Goal: Complete application form

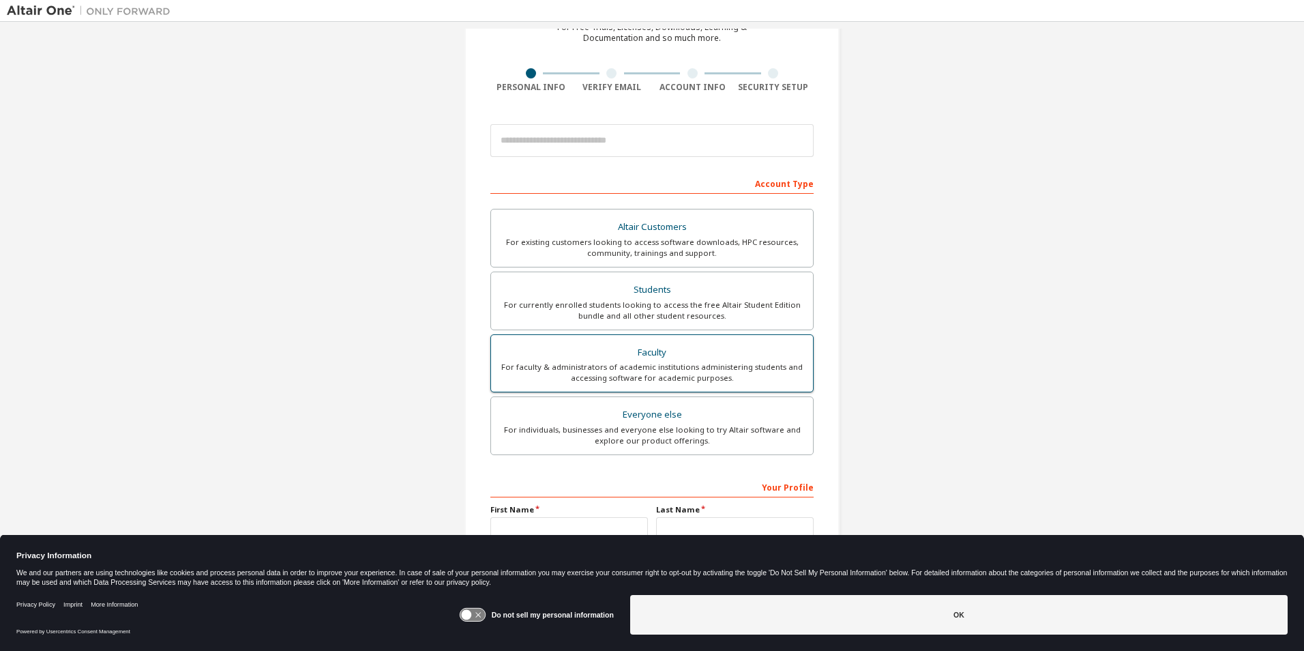
scroll to position [147, 0]
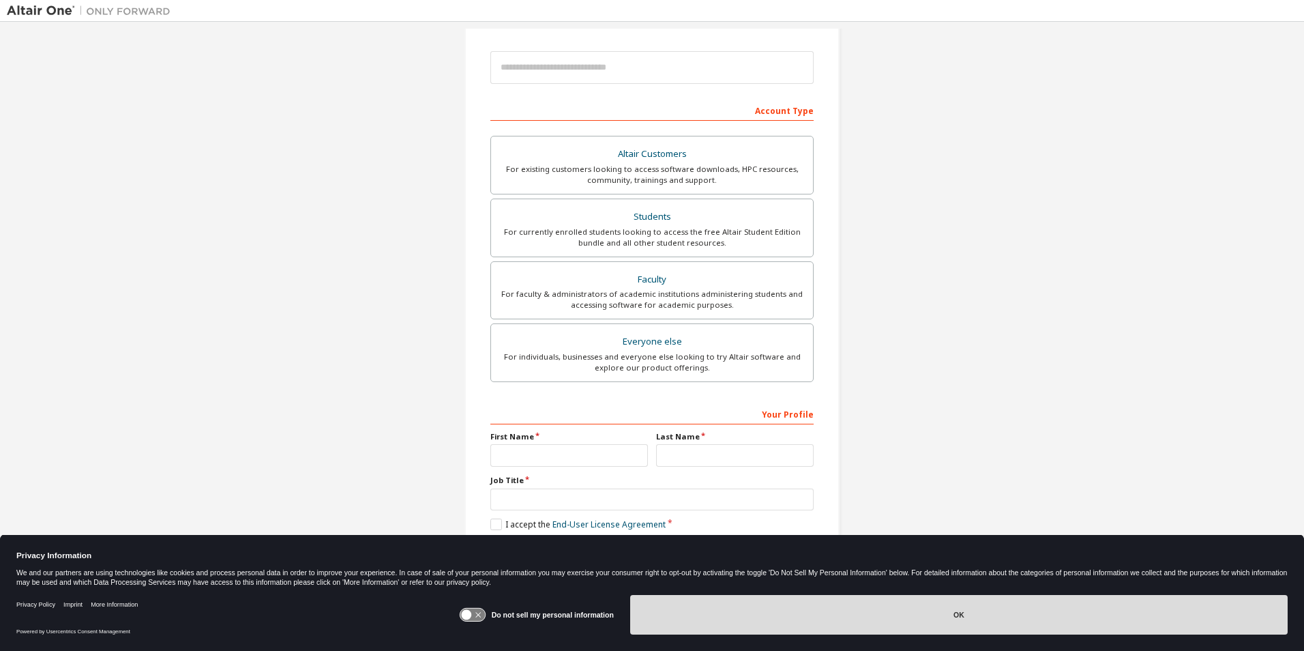
click at [808, 609] on button "OK" at bounding box center [958, 615] width 657 height 40
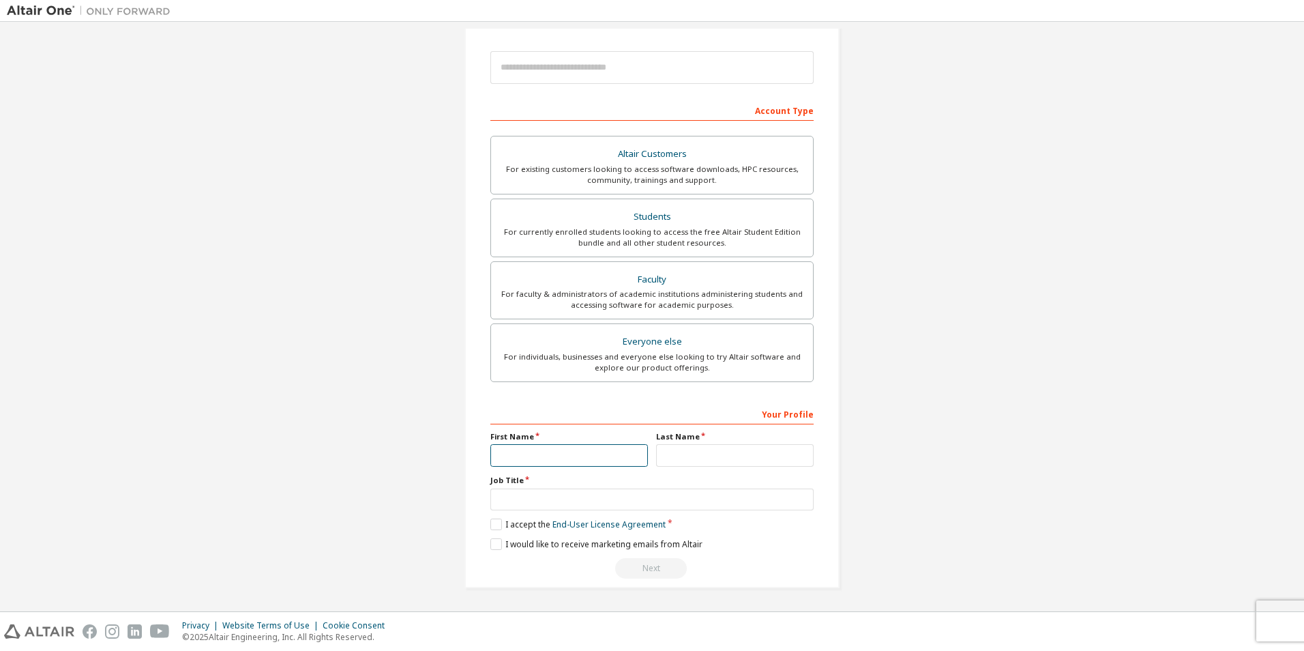
click at [605, 451] on input "text" at bounding box center [569, 455] width 158 height 23
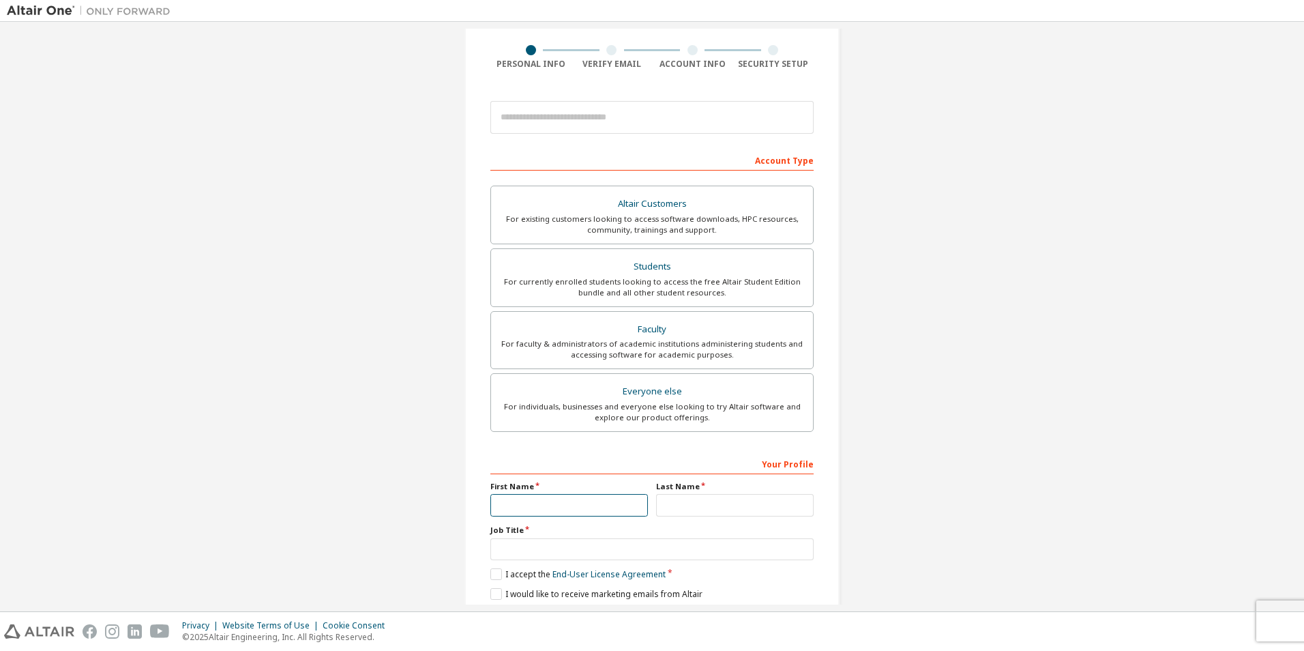
scroll to position [0, 0]
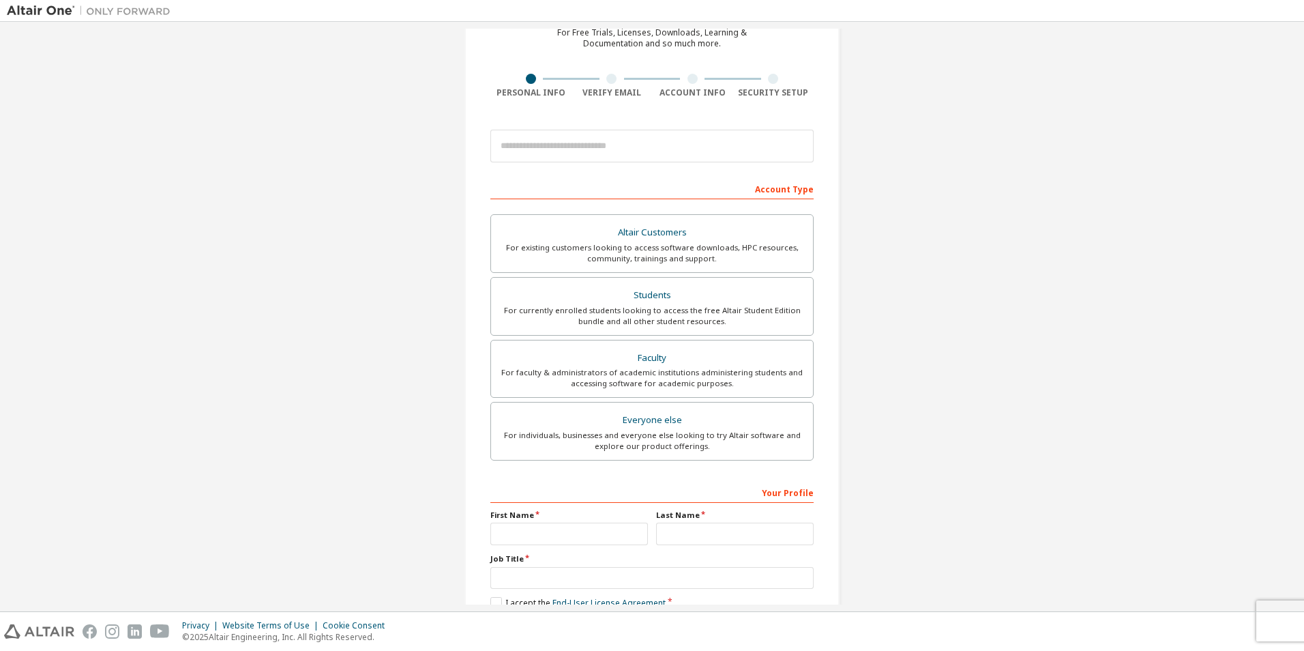
scroll to position [147, 0]
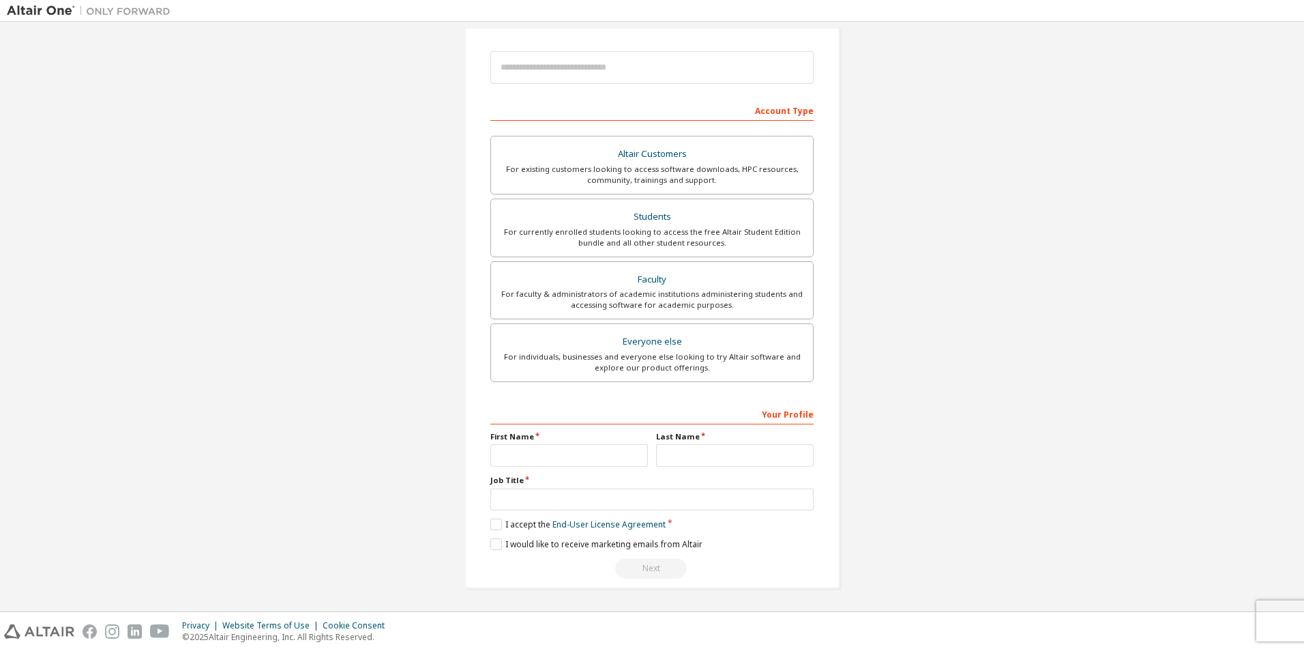
click at [596, 439] on label "First Name" at bounding box center [569, 436] width 158 height 11
click at [583, 449] on input "text" at bounding box center [569, 455] width 158 height 23
type input "****"
type input "*******"
type input "**********"
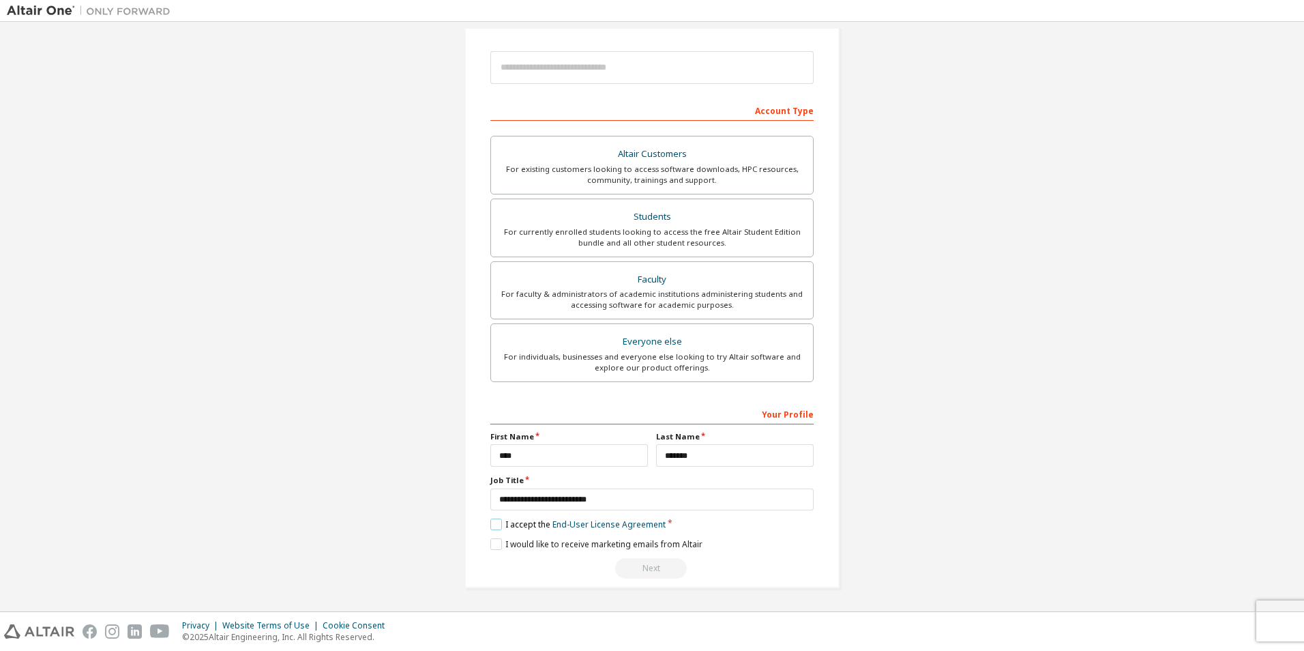
click at [494, 521] on label "I accept the End-User License Agreement" at bounding box center [577, 524] width 175 height 12
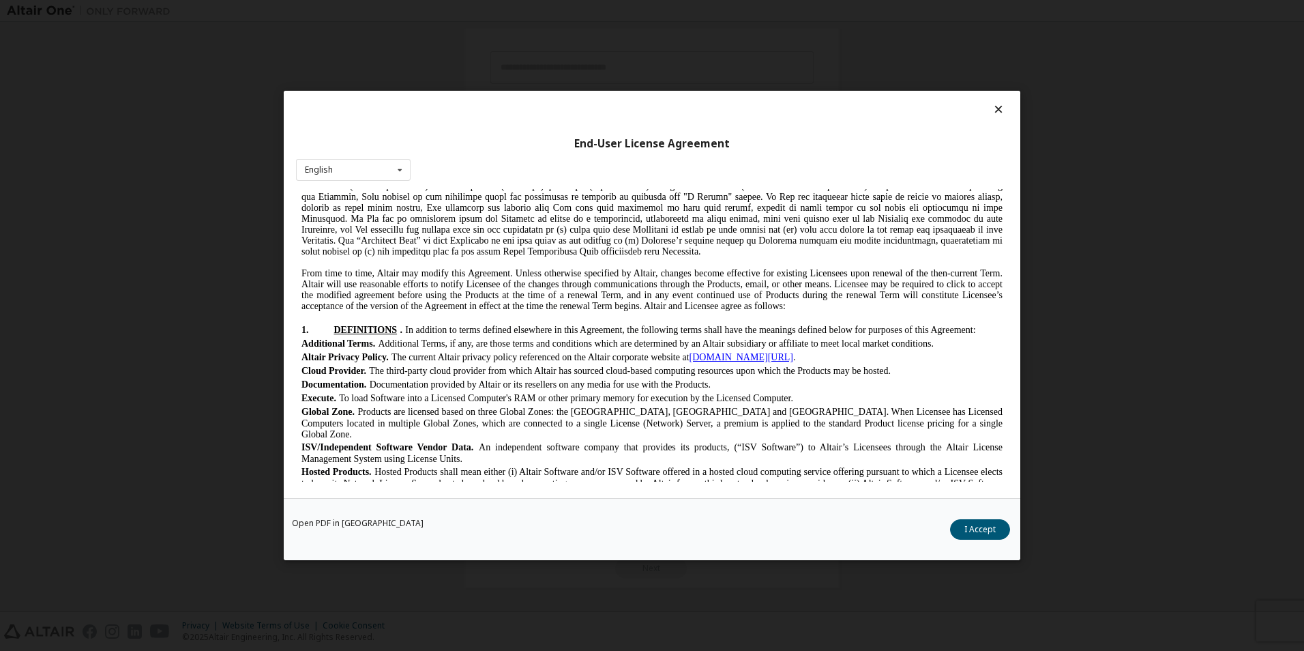
scroll to position [273, 0]
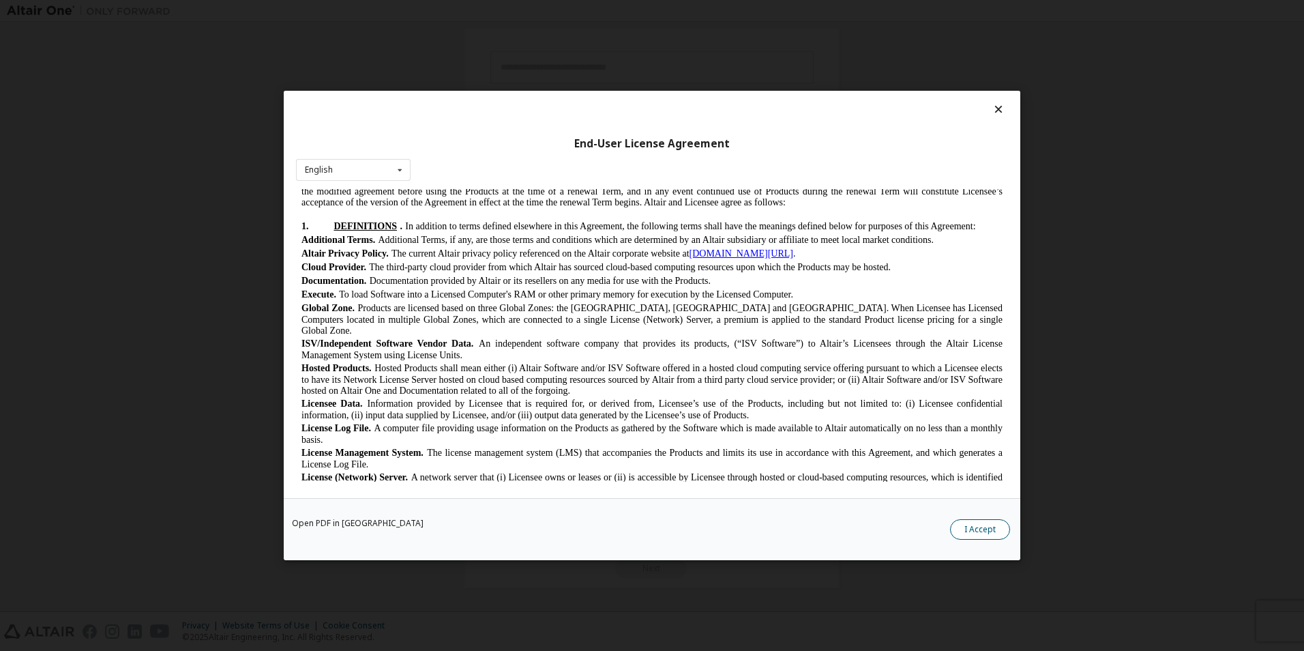
click at [51, 564] on button "I Accept" at bounding box center [28, 569] width 46 height 10
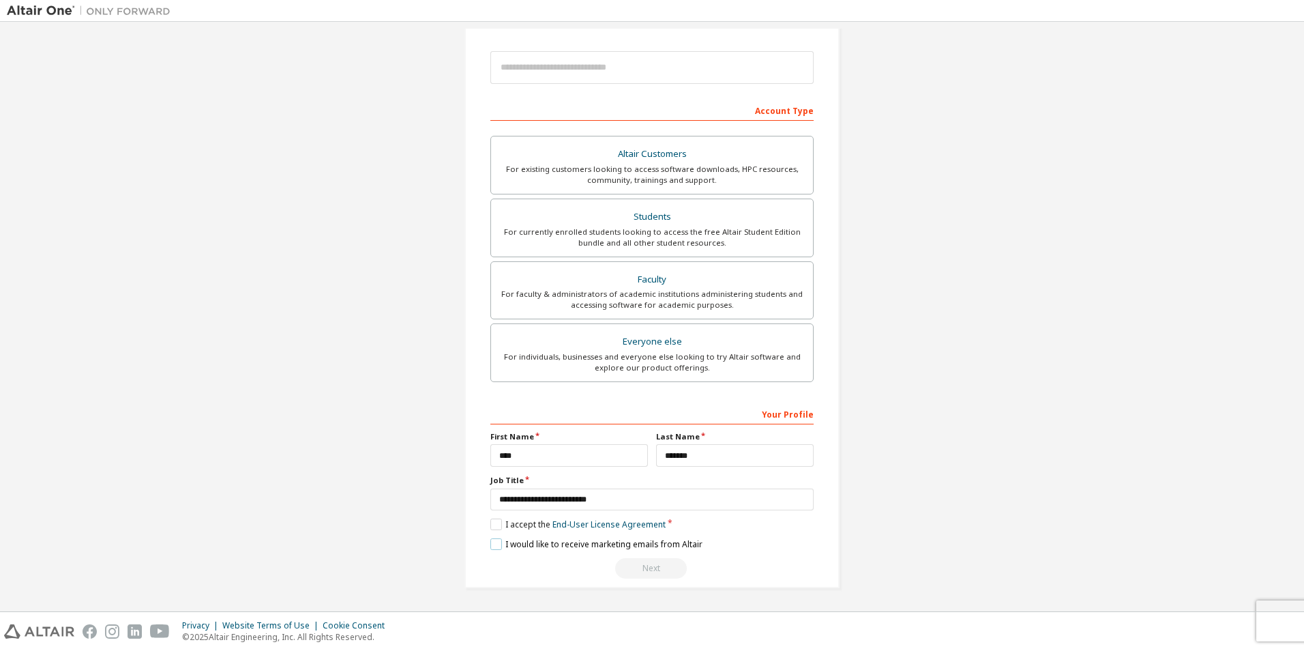
click at [501, 543] on label "I would like to receive marketing emails from Altair" at bounding box center [596, 544] width 212 height 12
click at [501, 544] on label "I would like to receive marketing emails from Altair" at bounding box center [596, 544] width 212 height 12
click at [501, 540] on label "I would like to receive marketing emails from Altair" at bounding box center [596, 544] width 212 height 12
click at [508, 543] on label "I would like to receive marketing emails from Altair" at bounding box center [596, 544] width 212 height 12
click at [642, 349] on div "Everyone else" at bounding box center [652, 341] width 306 height 19
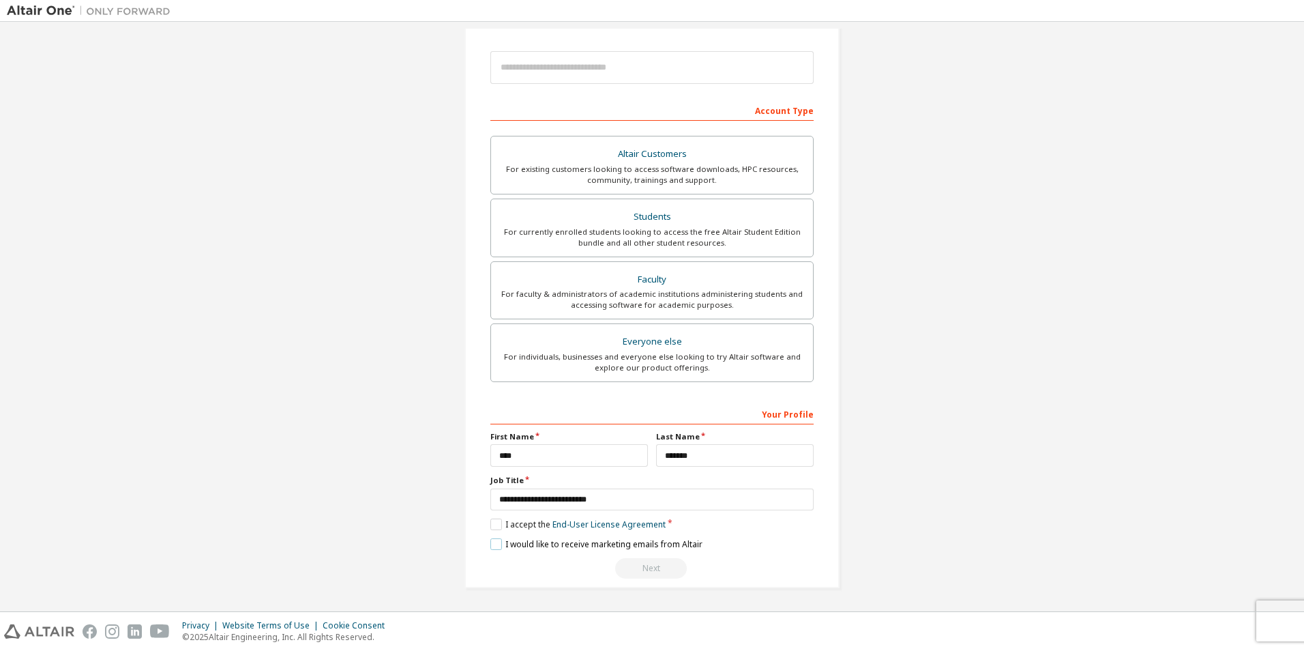
click at [534, 543] on label "I would like to receive marketing emails from Altair" at bounding box center [596, 544] width 212 height 12
click at [652, 151] on div "Altair Customers" at bounding box center [652, 154] width 306 height 19
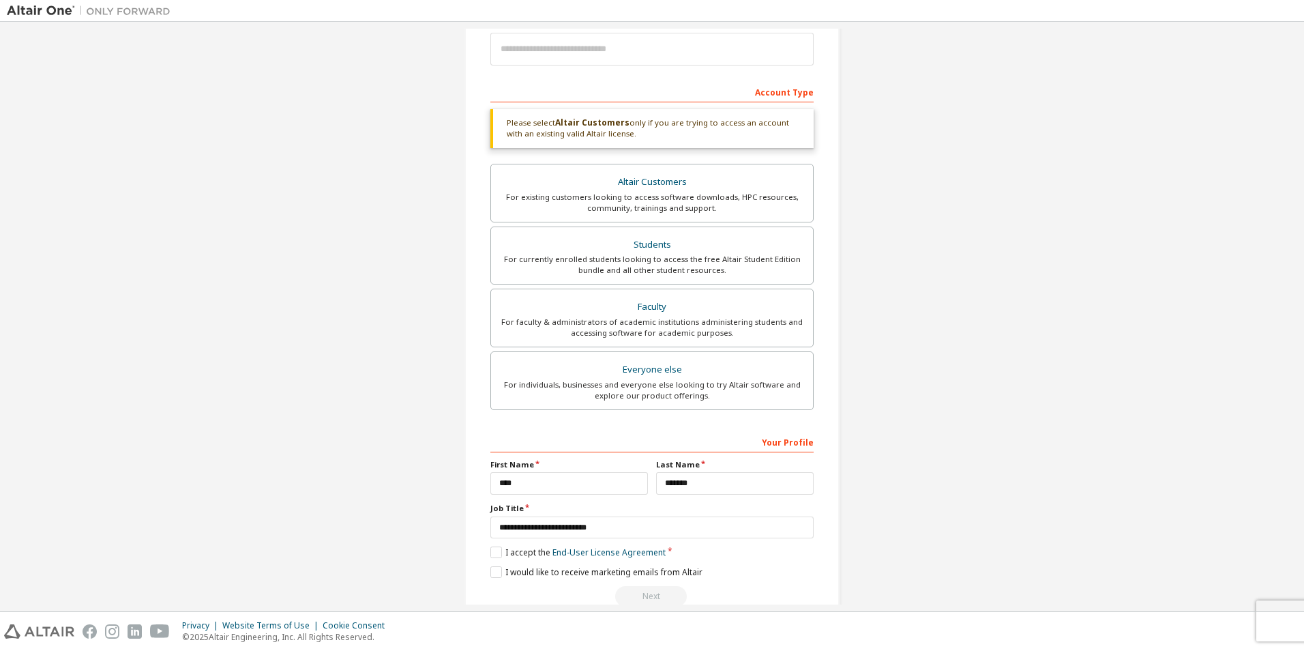
scroll to position [193, 0]
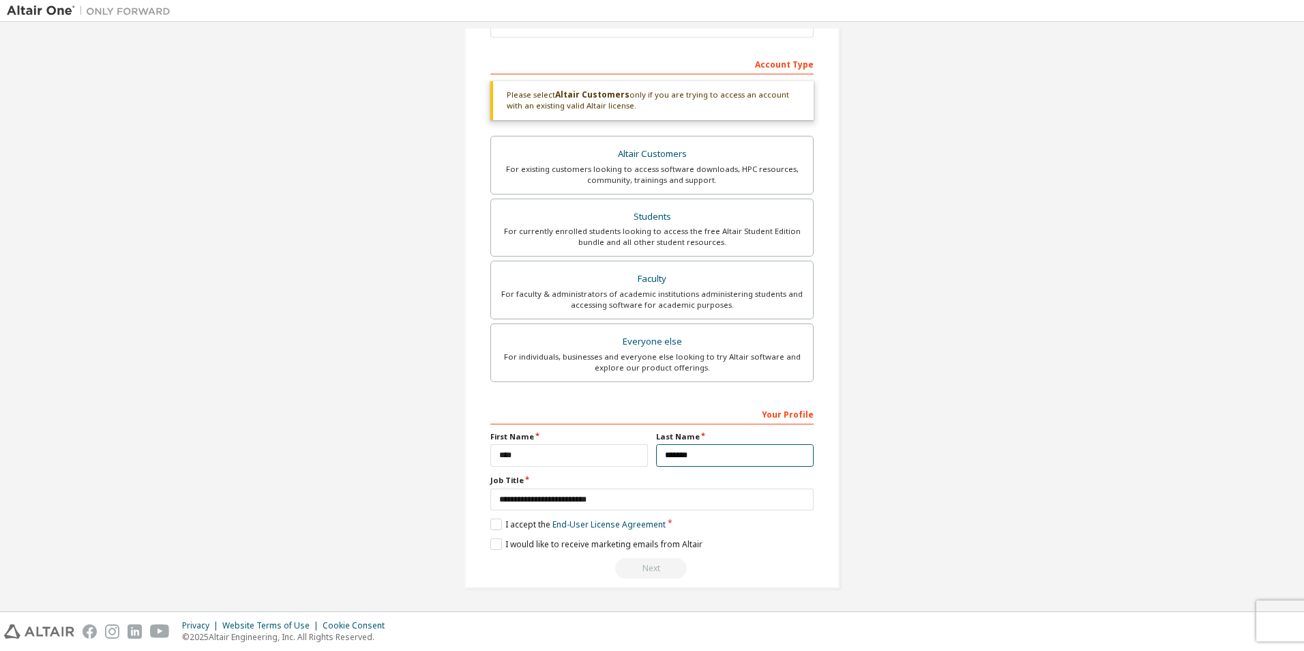
click at [688, 455] on input "*******" at bounding box center [735, 455] width 158 height 23
click at [650, 503] on input "**********" at bounding box center [651, 499] width 323 height 23
click at [497, 495] on input "**********" at bounding box center [651, 499] width 323 height 23
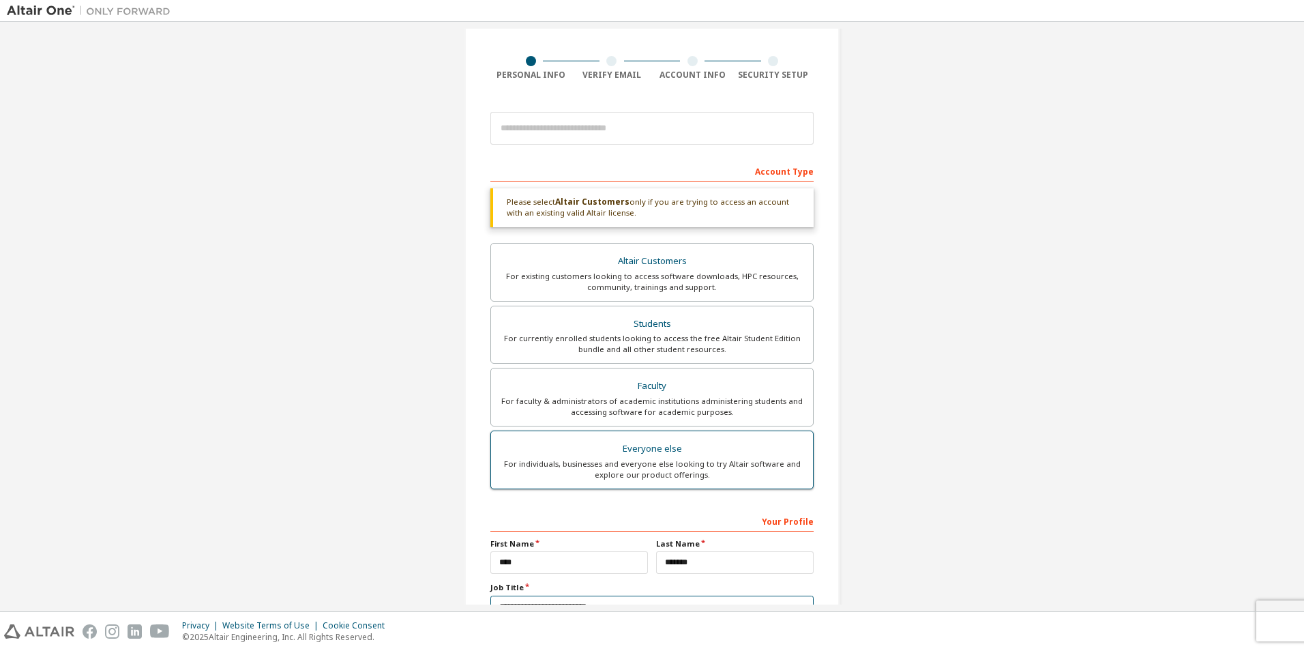
scroll to position [0, 0]
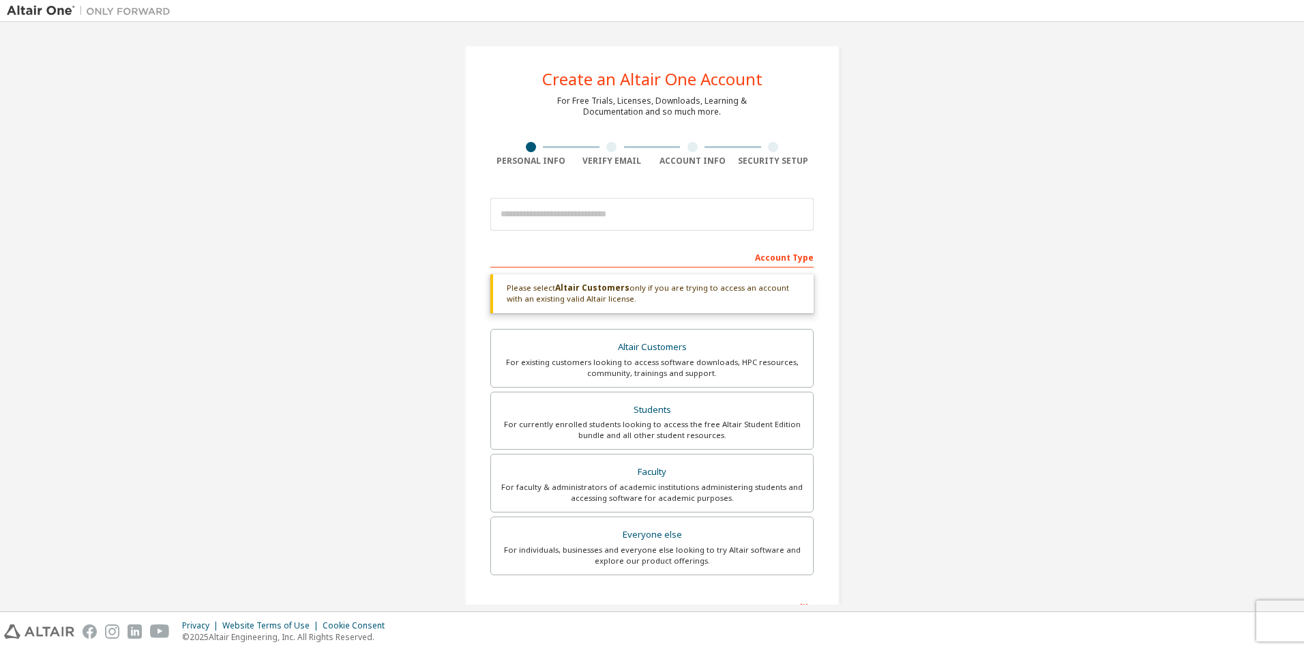
click at [830, 394] on div "Create an Altair One Account For Free Trials, Licenses, Downloads, Learning & D…" at bounding box center [651, 413] width 375 height 736
drag, startPoint x: 601, startPoint y: 302, endPoint x: 595, endPoint y: 327, distance: 25.8
click at [595, 327] on div "Please select Altair Customers only if you are trying to access an account with…" at bounding box center [651, 426] width 323 height 305
drag, startPoint x: 595, startPoint y: 327, endPoint x: 594, endPoint y: 337, distance: 9.6
click at [595, 328] on div "Please select Altair Customers only if you are trying to access an account with…" at bounding box center [651, 426] width 323 height 305
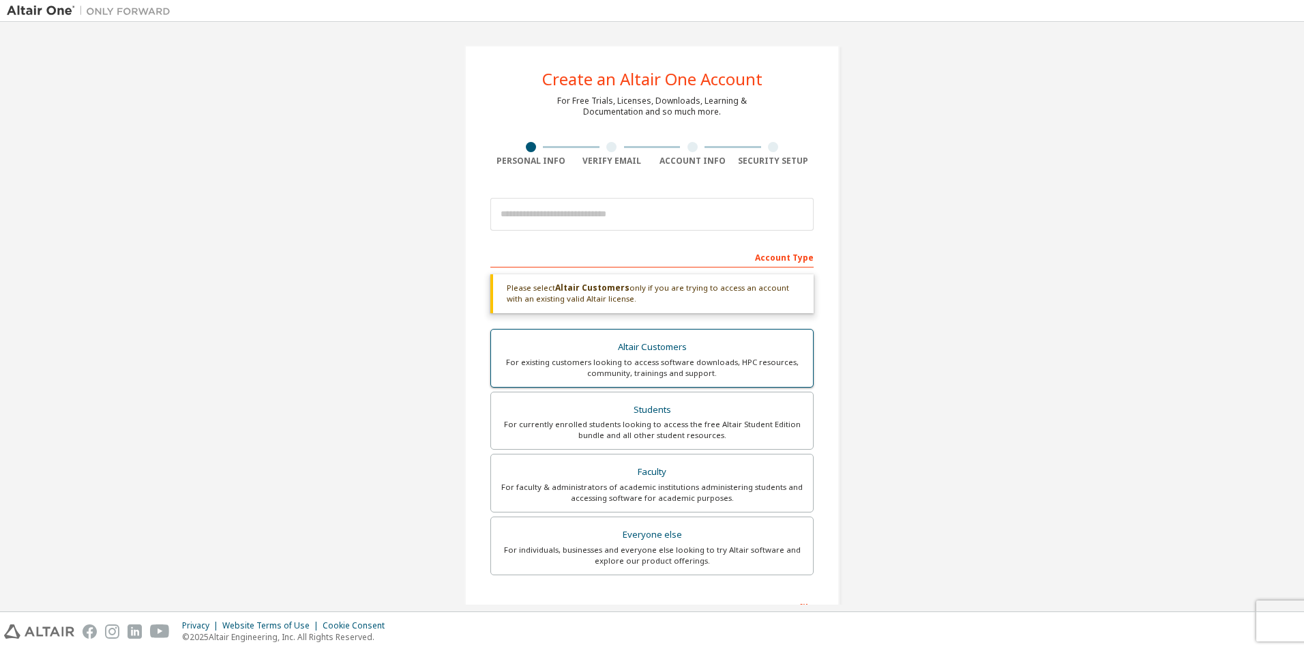
click at [595, 344] on div "Altair Customers" at bounding box center [652, 347] width 306 height 19
click at [592, 417] on div "Students" at bounding box center [652, 409] width 306 height 19
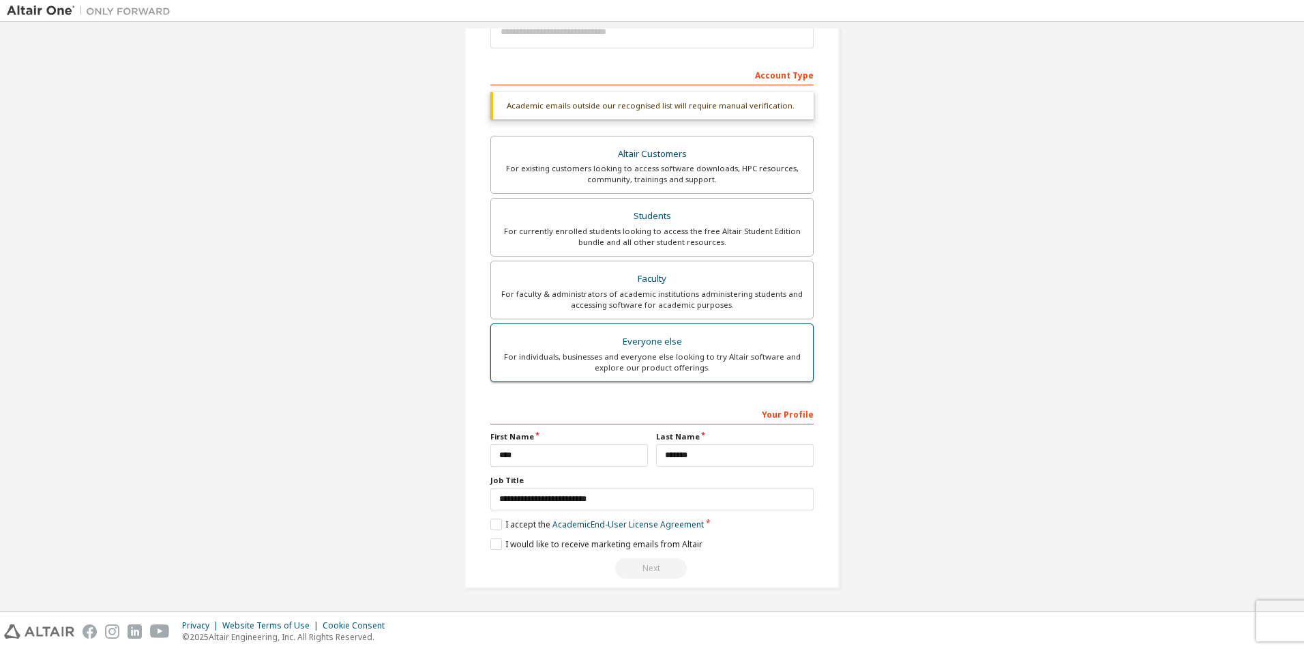
click at [616, 324] on label "Everyone else For individuals, businesses and everyone else looking to try Alta…" at bounding box center [651, 352] width 323 height 59
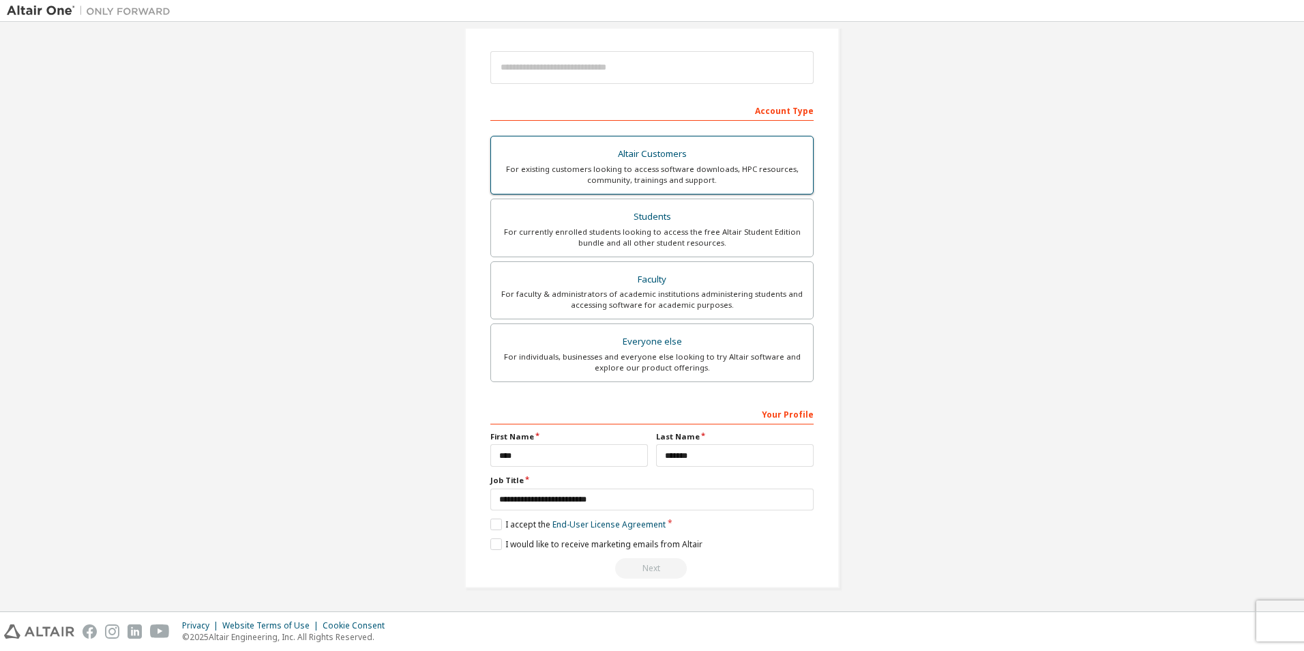
click at [640, 179] on div "For existing customers looking to access software downloads, HPC resources, com…" at bounding box center [652, 175] width 306 height 22
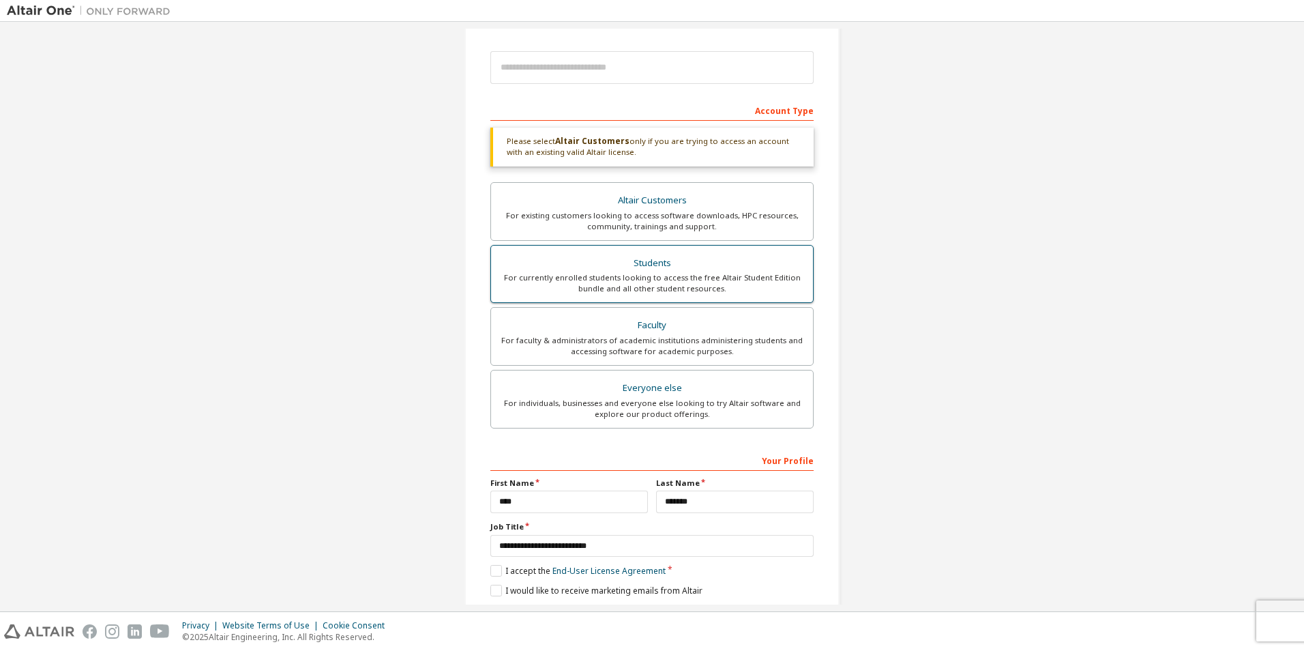
scroll to position [182, 0]
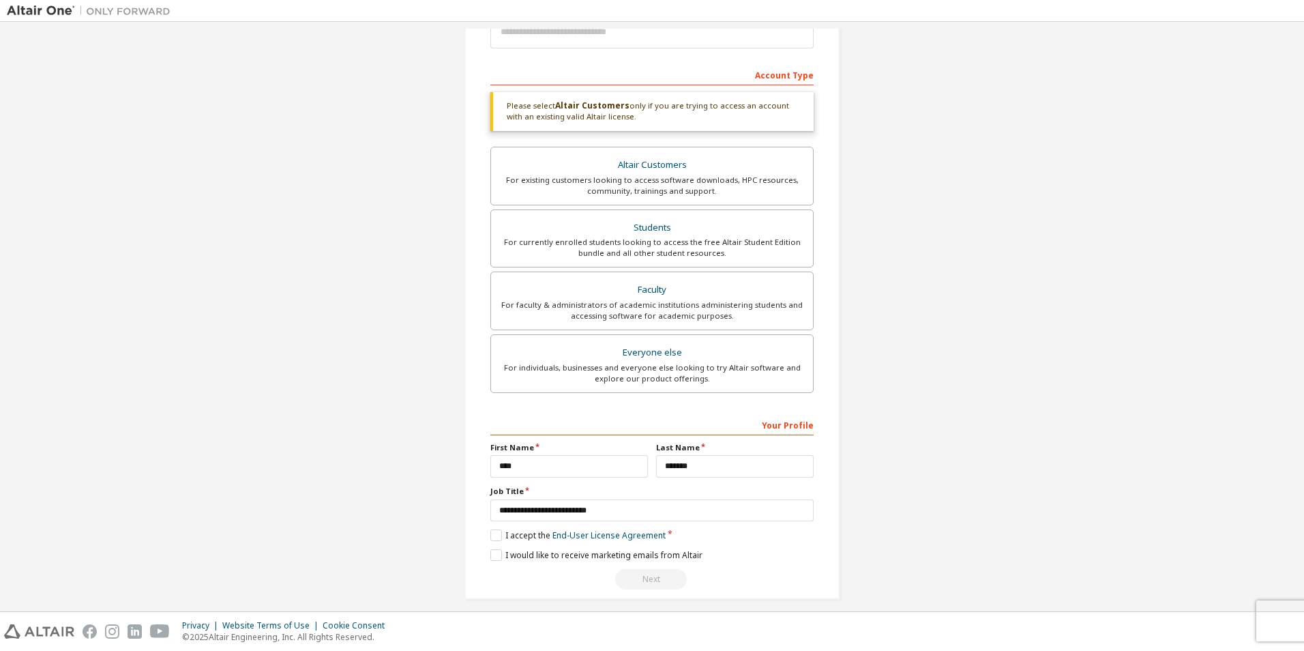
click at [645, 594] on div "Create an Altair One Account For Free Trials, Licenses, Downloads, Learning & D…" at bounding box center [651, 231] width 375 height 736
click at [645, 587] on div "Next" at bounding box center [651, 579] width 323 height 20
click at [504, 531] on label "I accept the End-User License Agreement" at bounding box center [577, 535] width 175 height 12
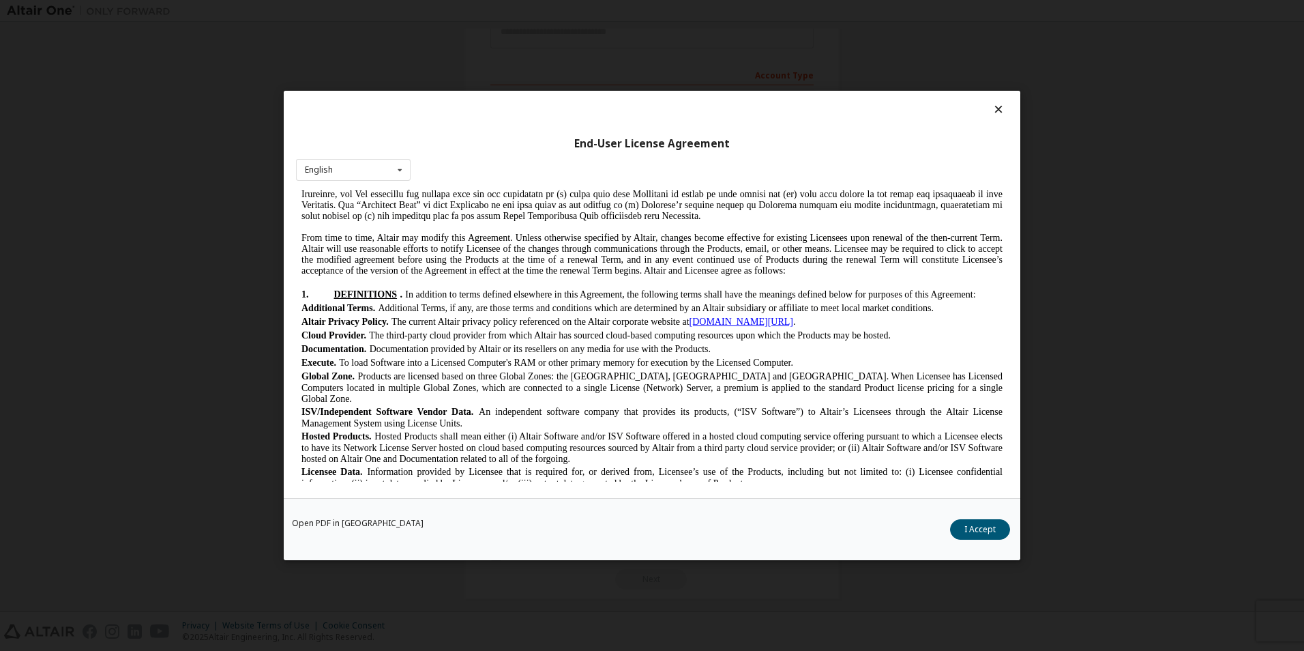
scroll to position [273, 0]
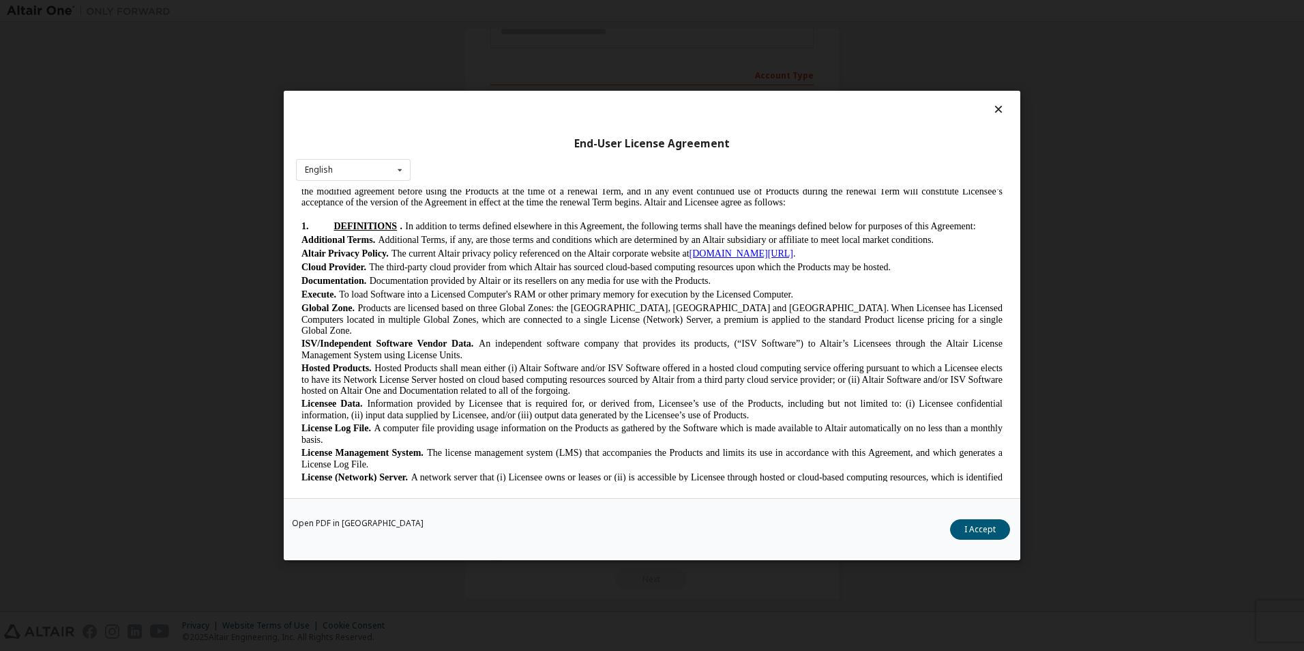
click at [946, 522] on div "Open PDF in New Tab I Accept" at bounding box center [652, 529] width 737 height 62
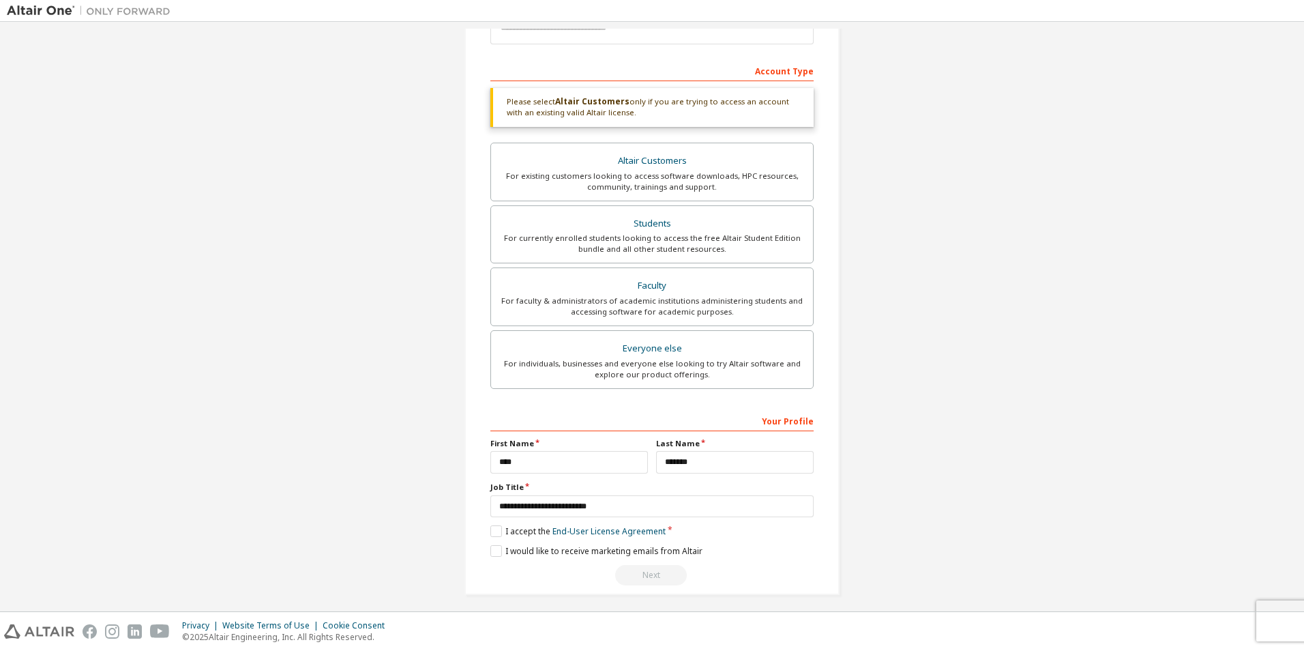
scroll to position [193, 0]
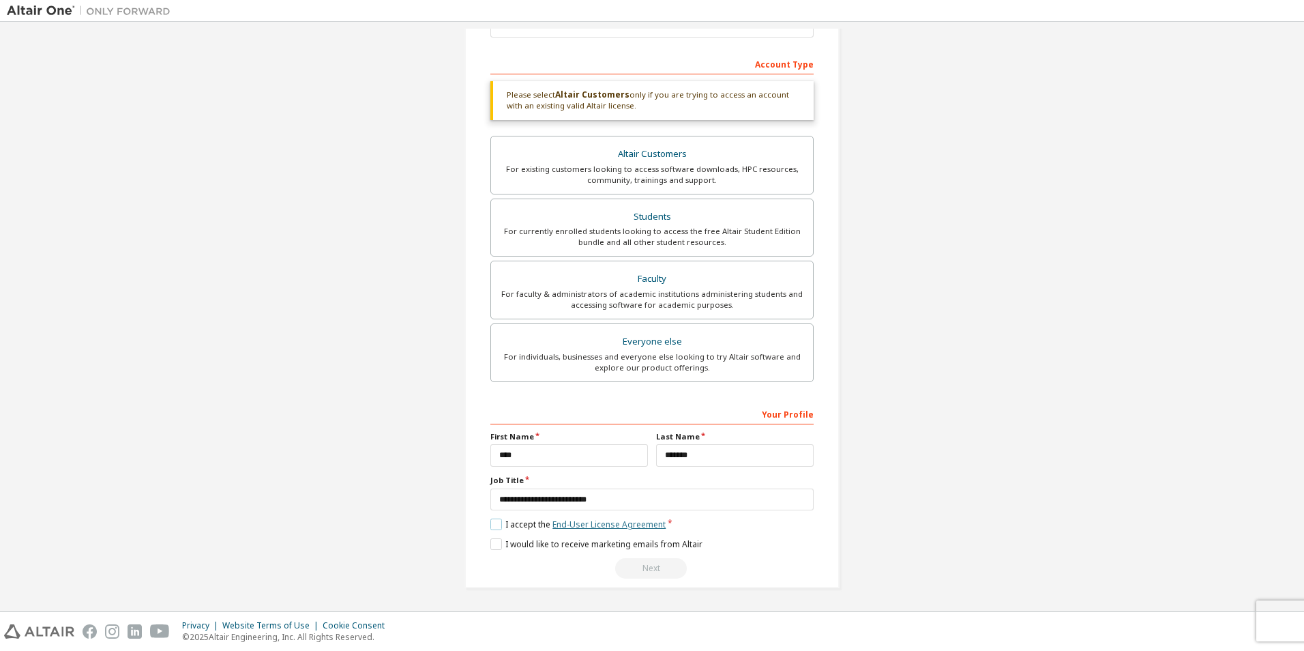
click at [595, 520] on link "End-User License Agreement" at bounding box center [608, 524] width 113 height 12
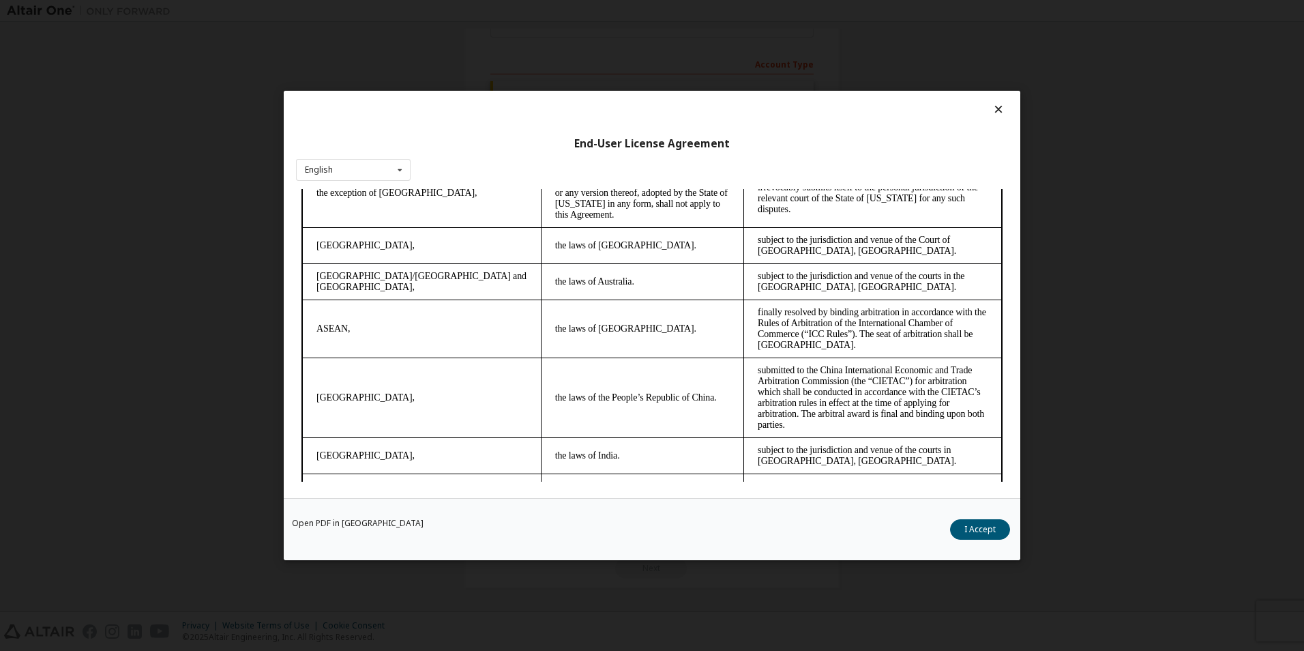
scroll to position [3609, 0]
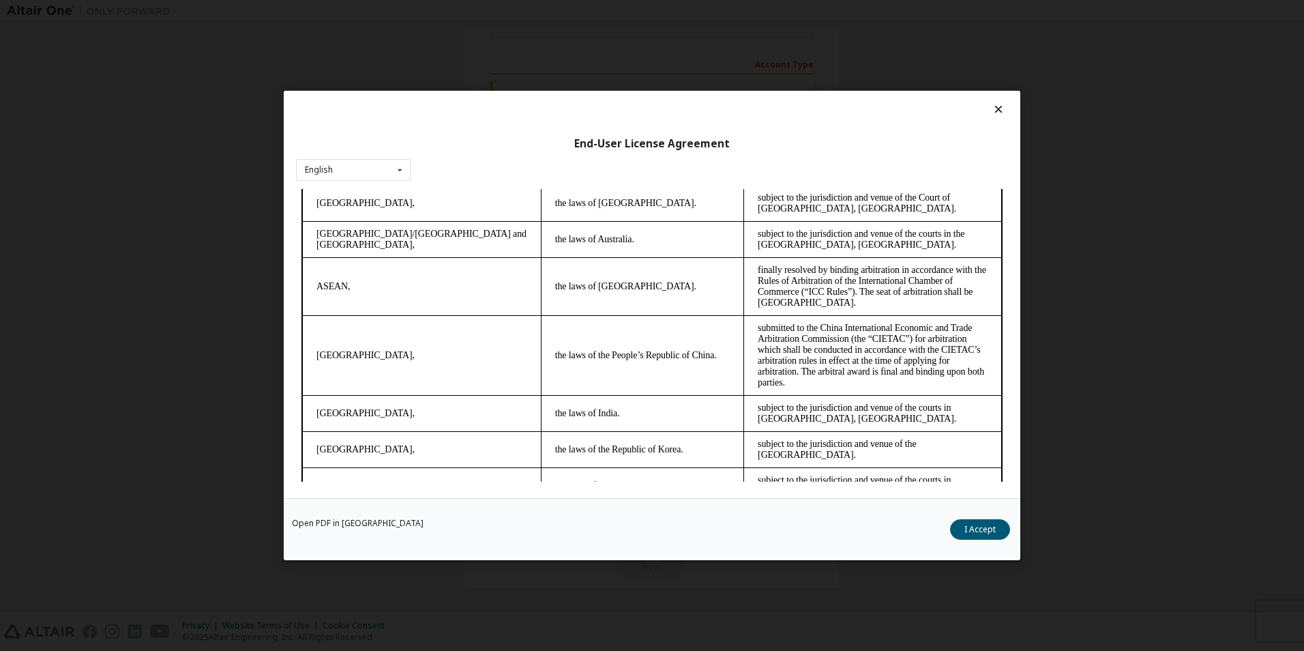
drag, startPoint x: 1003, startPoint y: 246, endPoint x: 1295, endPoint y: 712, distance: 550.1
click at [998, 522] on button "I Accept" at bounding box center [980, 529] width 60 height 20
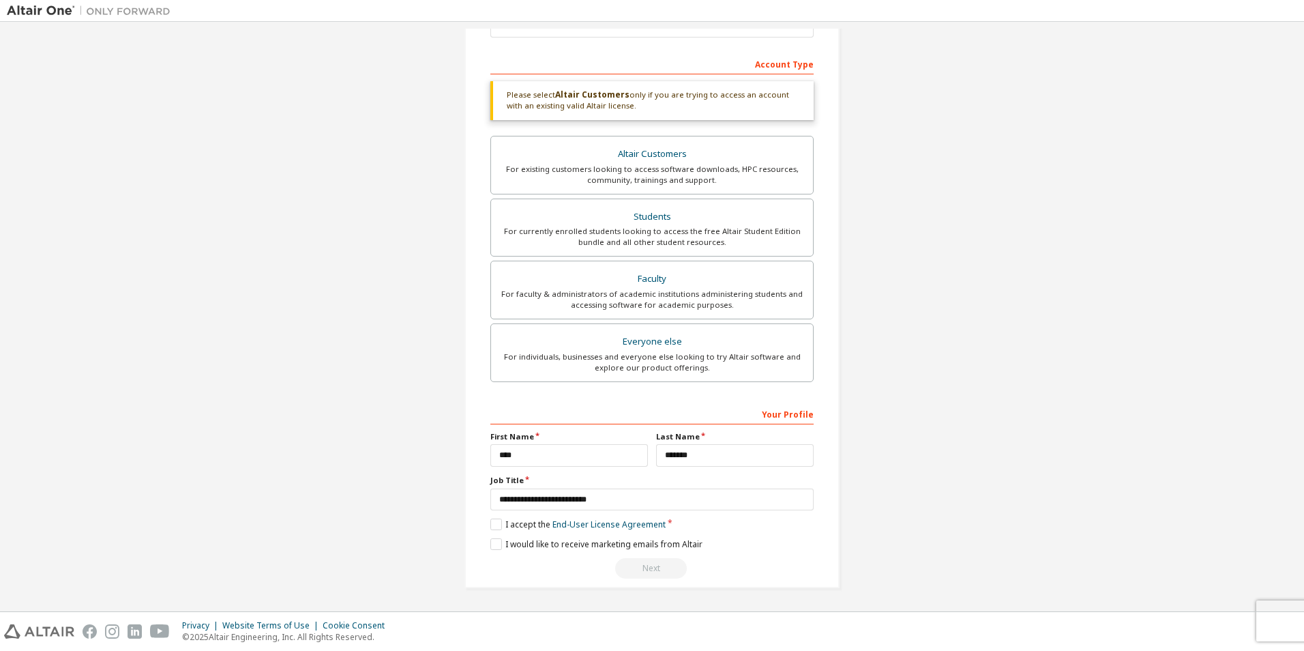
click at [653, 555] on div "**********" at bounding box center [651, 490] width 323 height 177
click at [651, 560] on div "Next" at bounding box center [651, 568] width 323 height 20
click at [648, 563] on div "Next" at bounding box center [651, 568] width 323 height 20
click at [629, 528] on link "End-User License Agreement" at bounding box center [608, 524] width 113 height 12
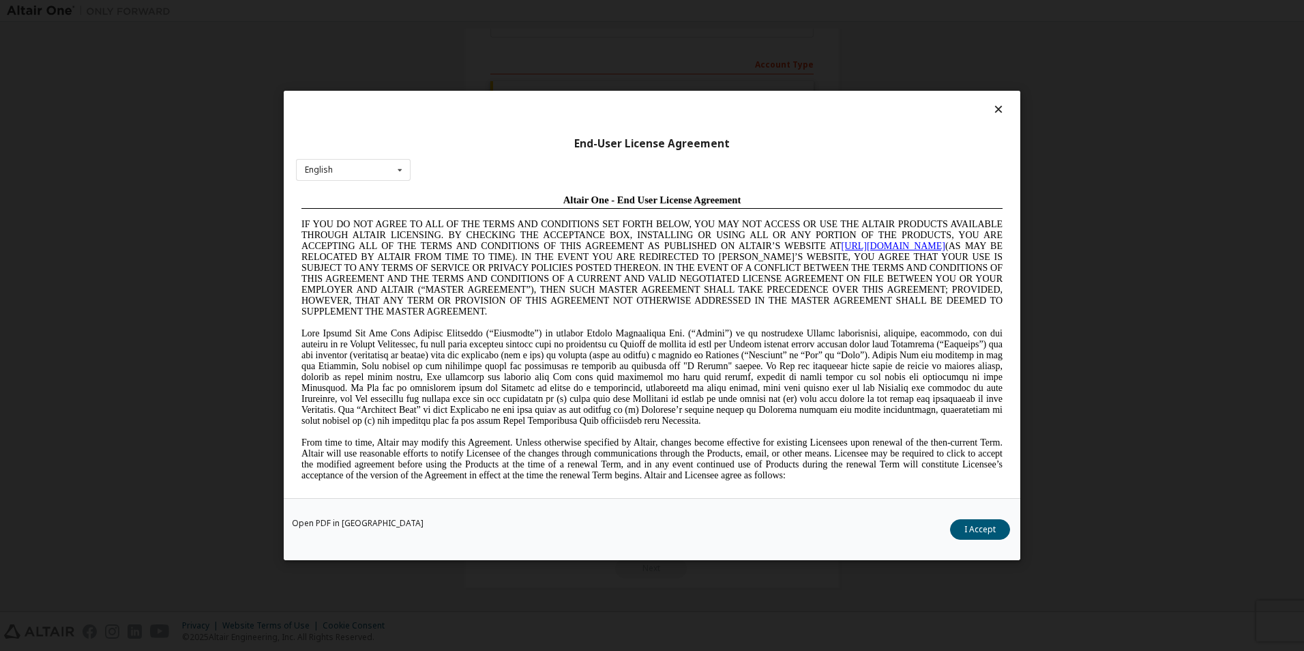
scroll to position [0, 0]
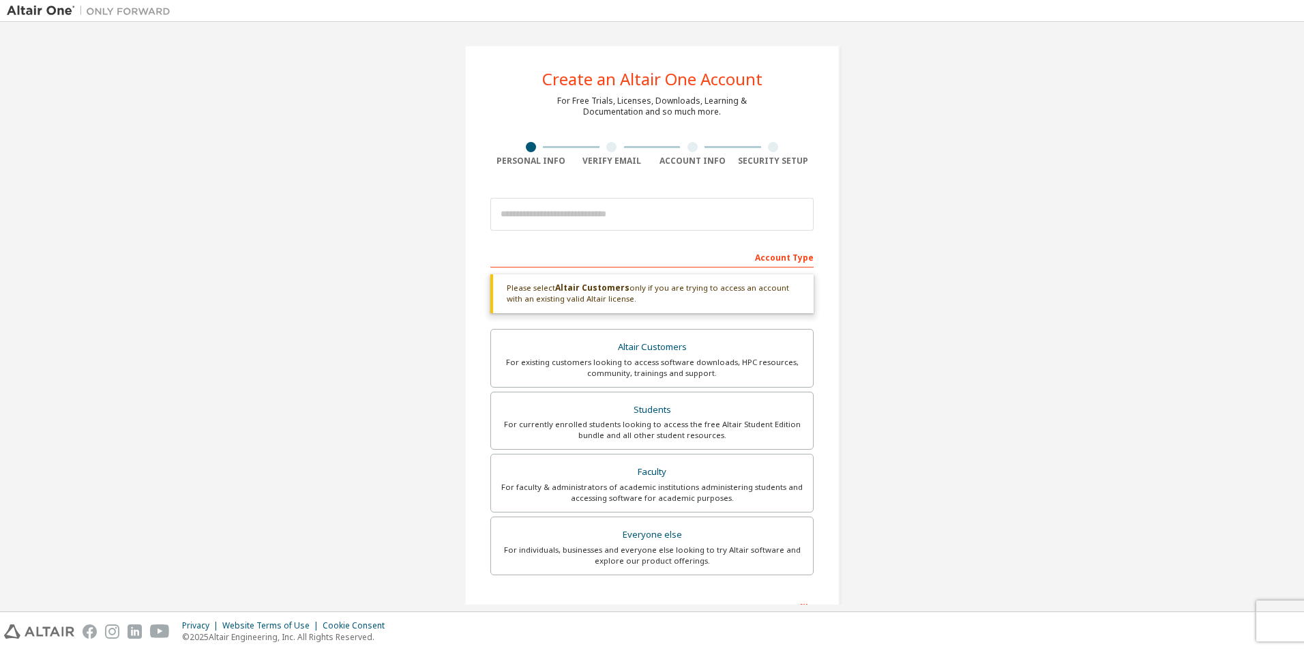
click at [697, 295] on div "Please select Altair Customers only if you are trying to access an account with…" at bounding box center [651, 293] width 323 height 39
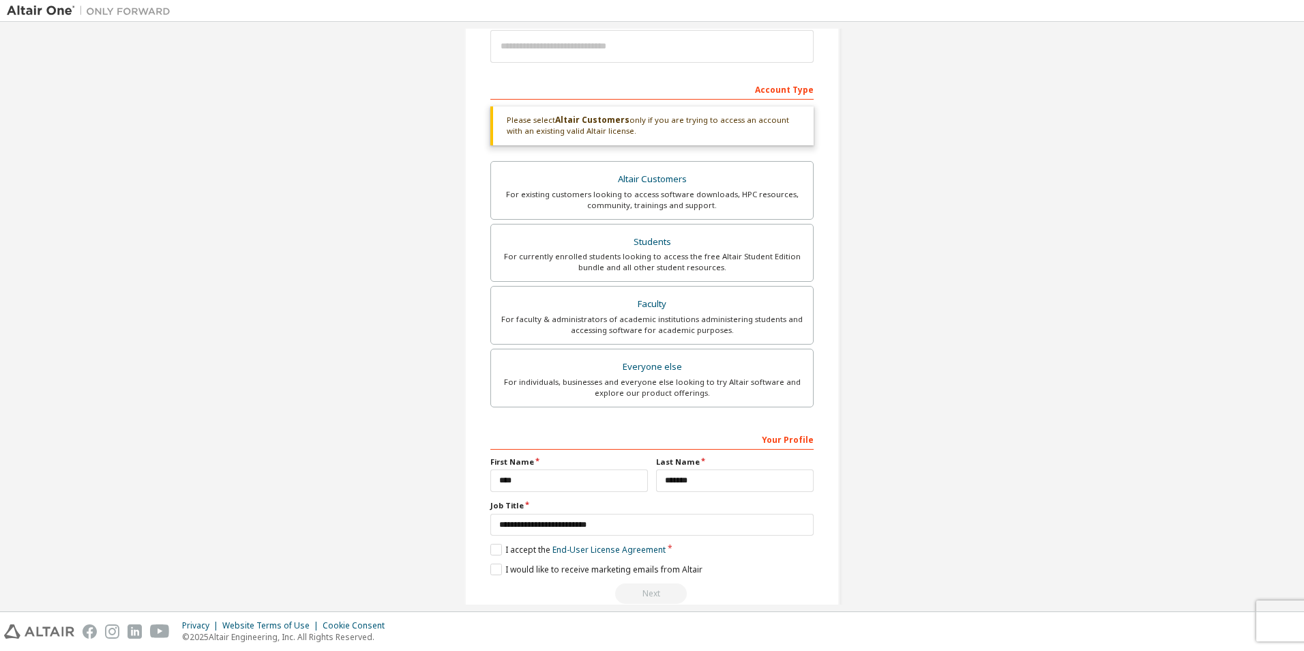
scroll to position [193, 0]
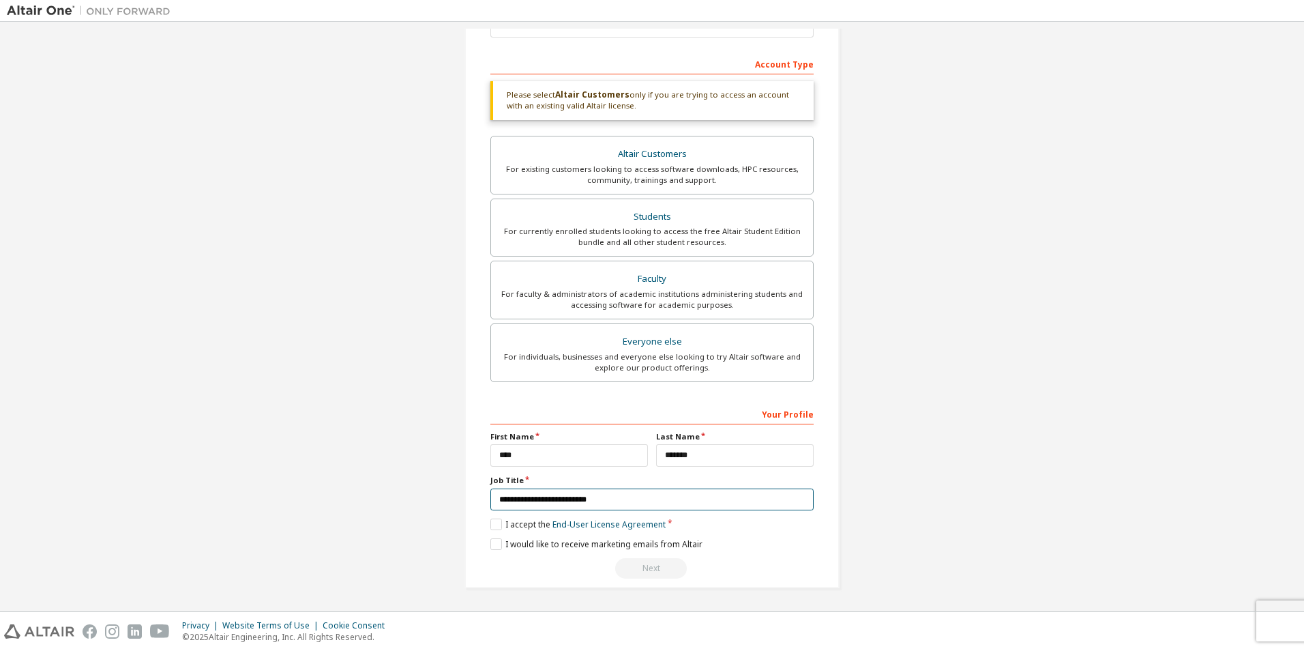
drag, startPoint x: 605, startPoint y: 504, endPoint x: 413, endPoint y: 489, distance: 192.2
click at [413, 489] on div "Create an Altair One Account For Free Trials, Licenses, Downloads, Learning & D…" at bounding box center [652, 220] width 1290 height 769
type input "*"
type input "**********"
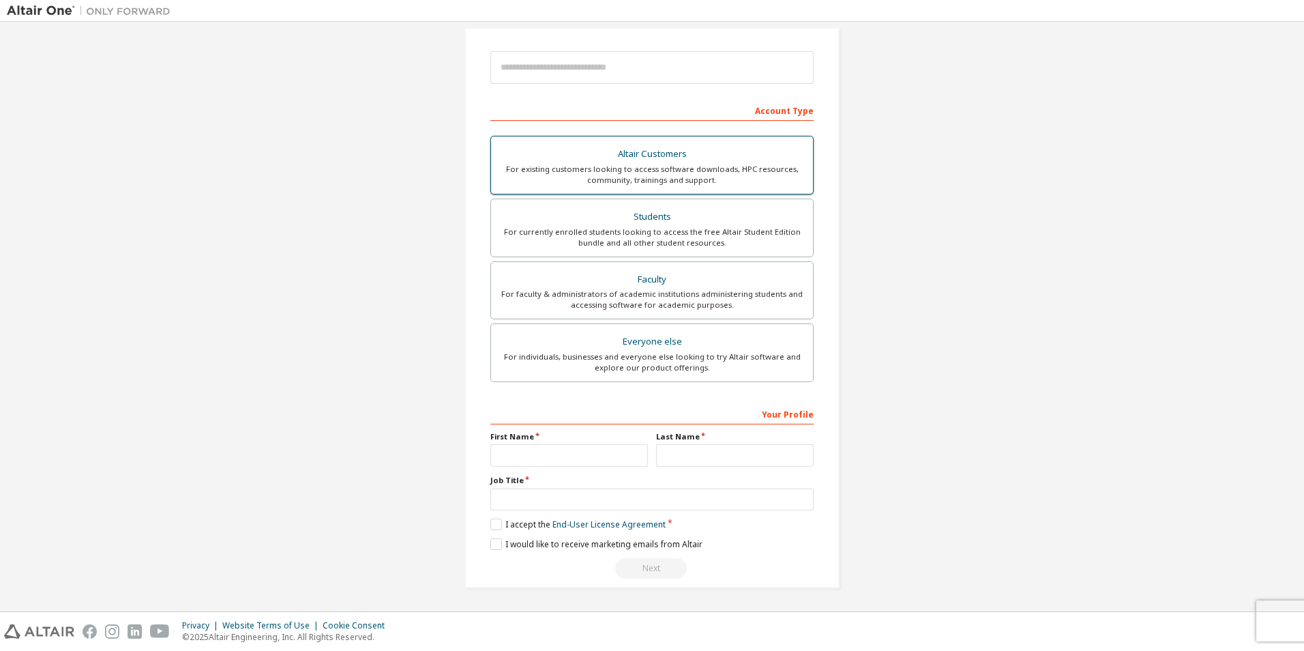
click at [618, 159] on div "Altair Customers" at bounding box center [652, 154] width 306 height 19
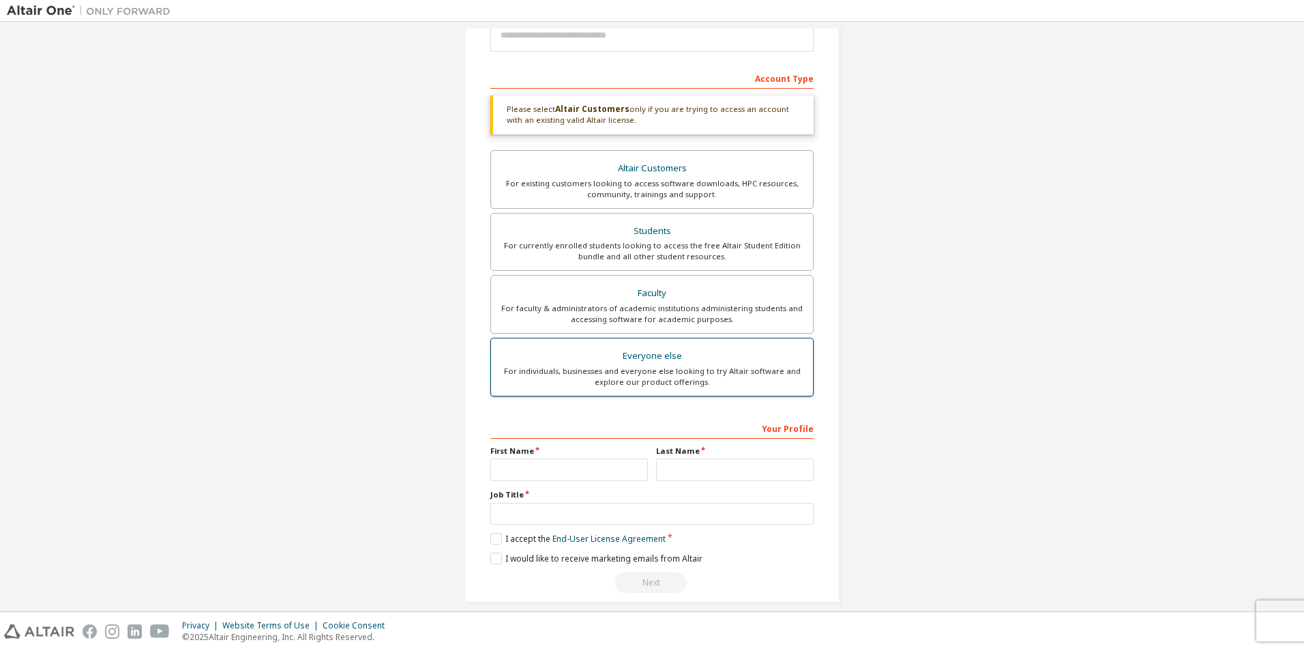
scroll to position [193, 0]
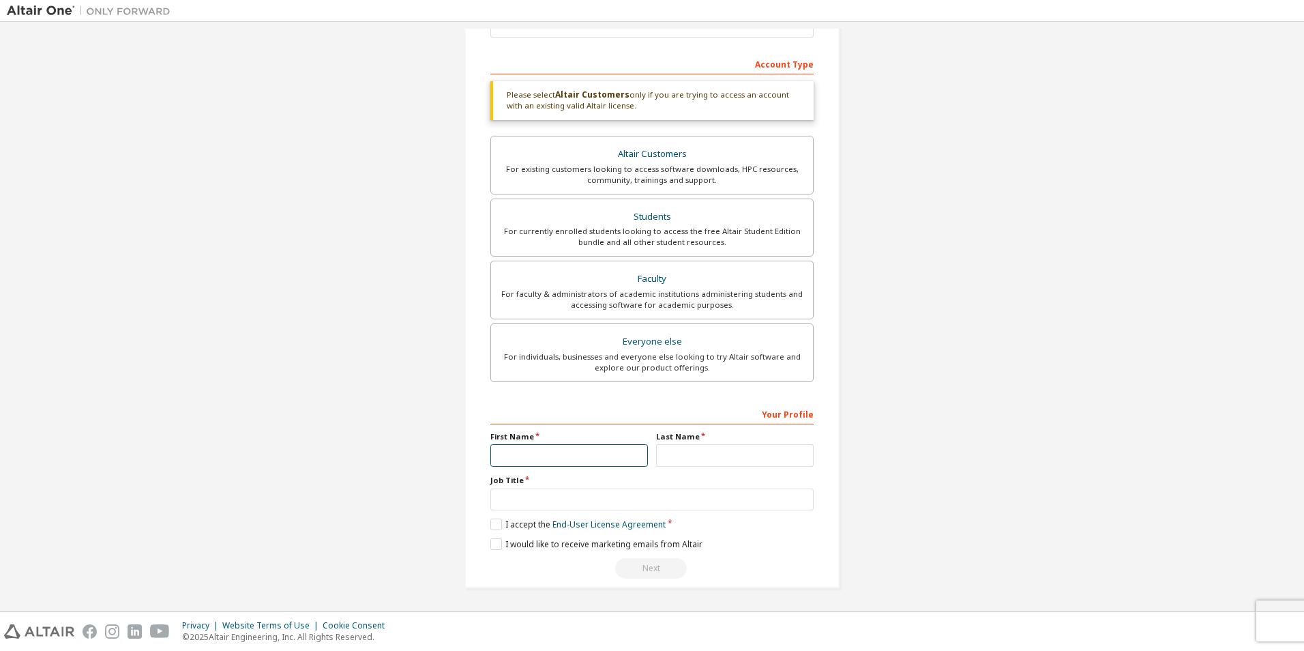
click at [600, 454] on input "text" at bounding box center [569, 455] width 158 height 23
type input "****"
type input "*******"
type input "*"
type input "**********"
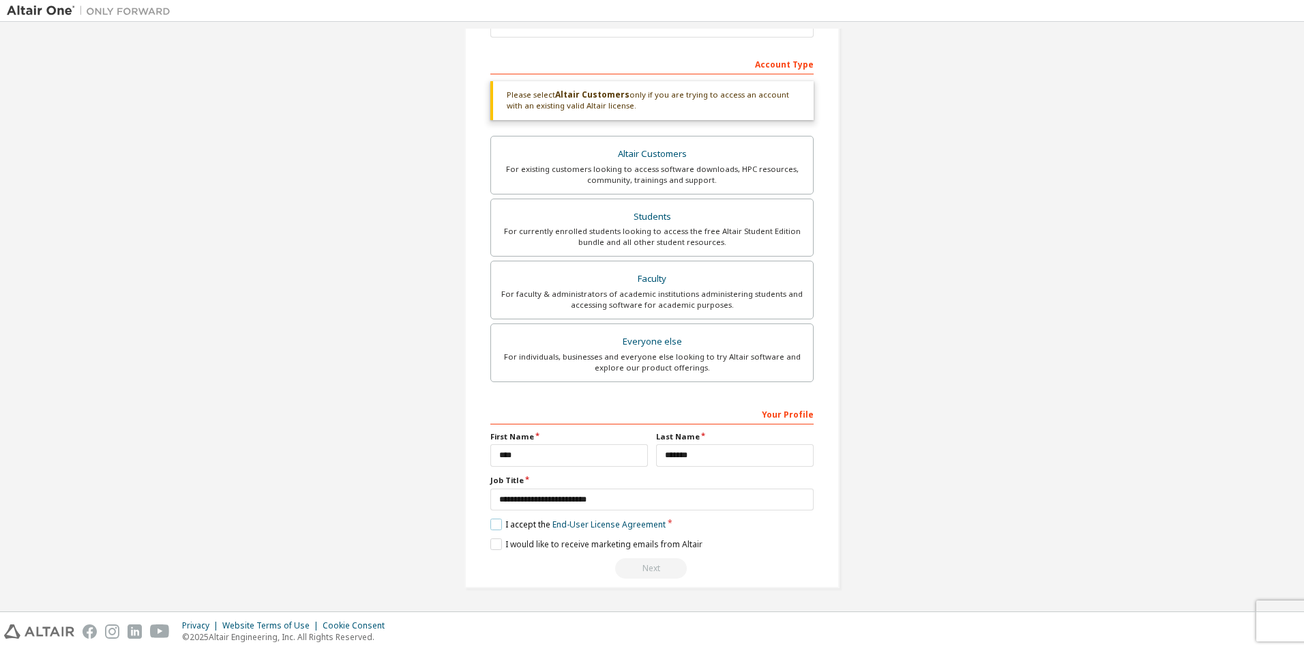
click at [494, 525] on label "I accept the End-User License Agreement" at bounding box center [577, 524] width 175 height 12
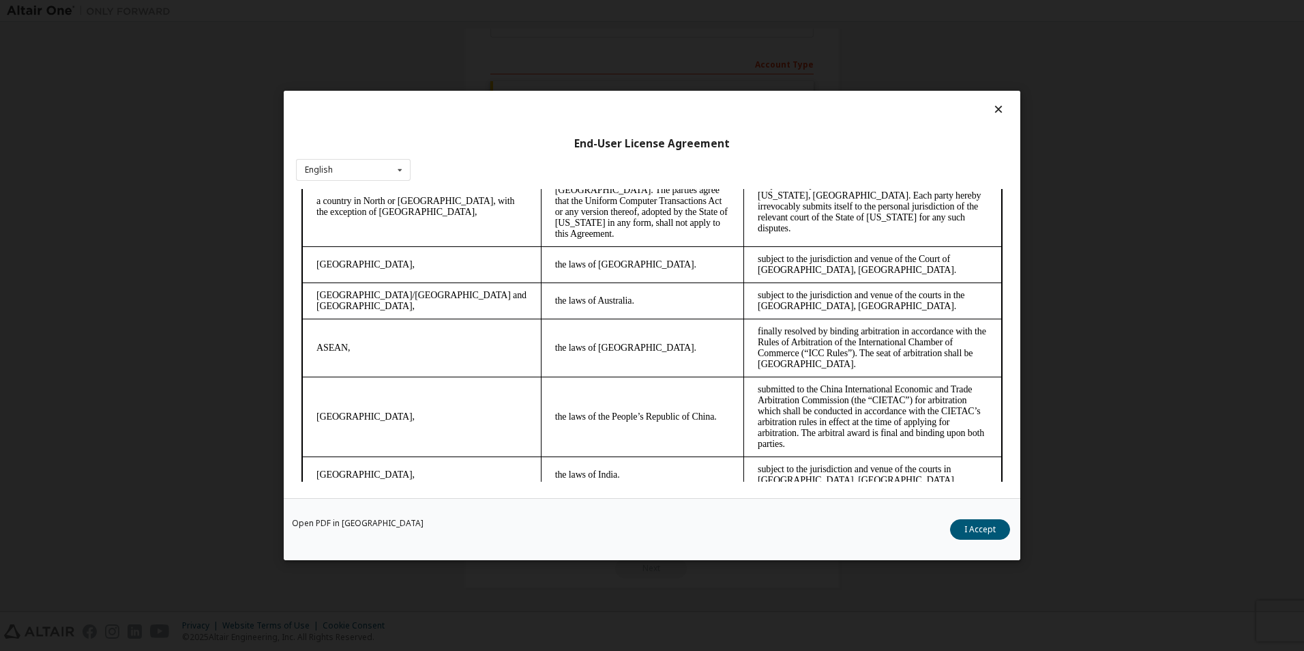
scroll to position [3609, 0]
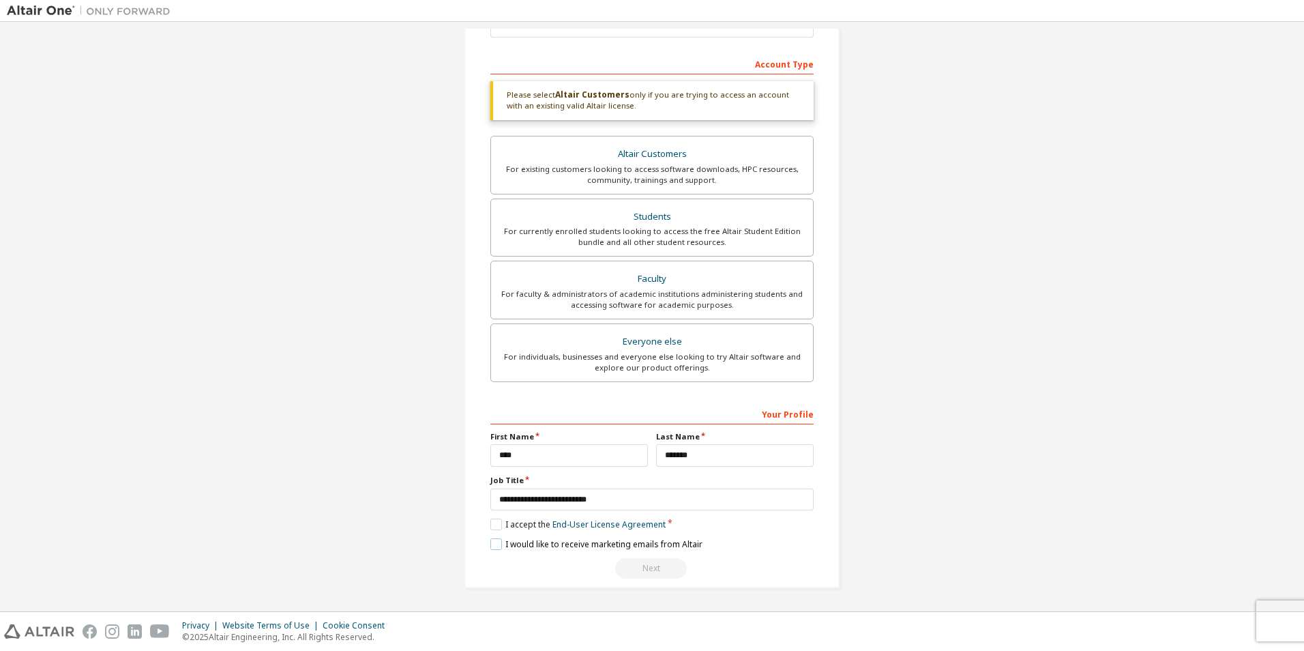
click at [495, 543] on label "I would like to receive marketing emails from Altair" at bounding box center [596, 544] width 212 height 12
click at [676, 552] on div "**********" at bounding box center [651, 490] width 323 height 177
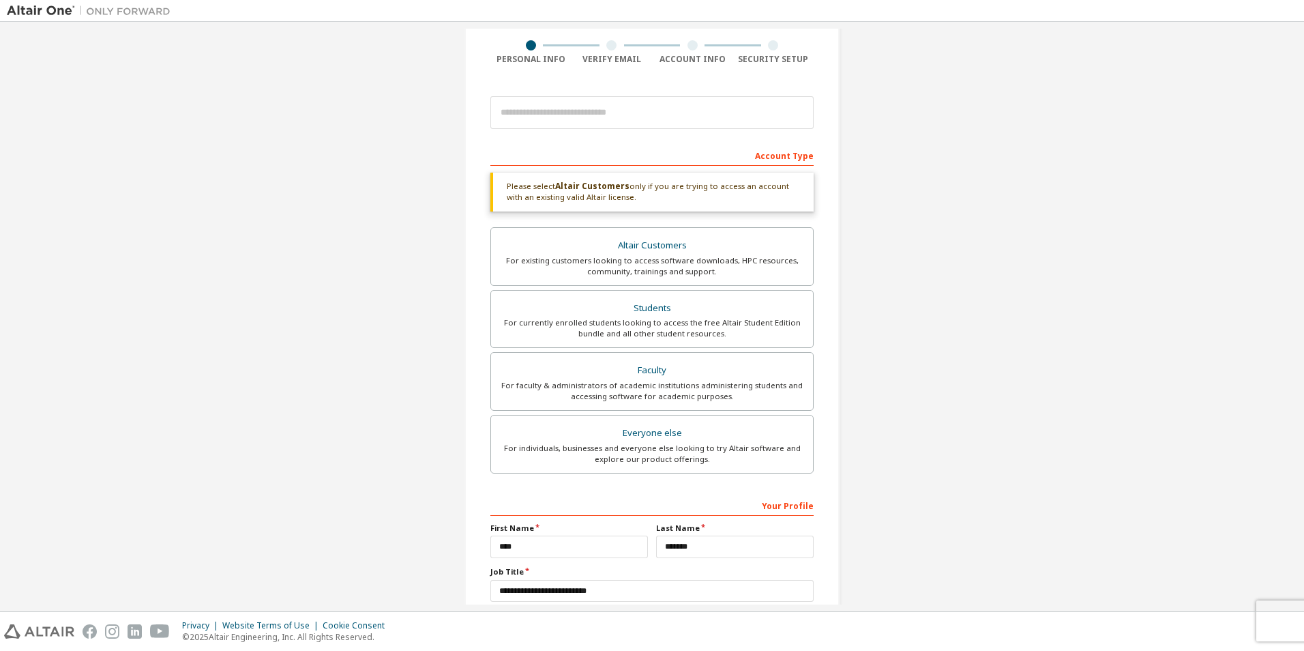
scroll to position [193, 0]
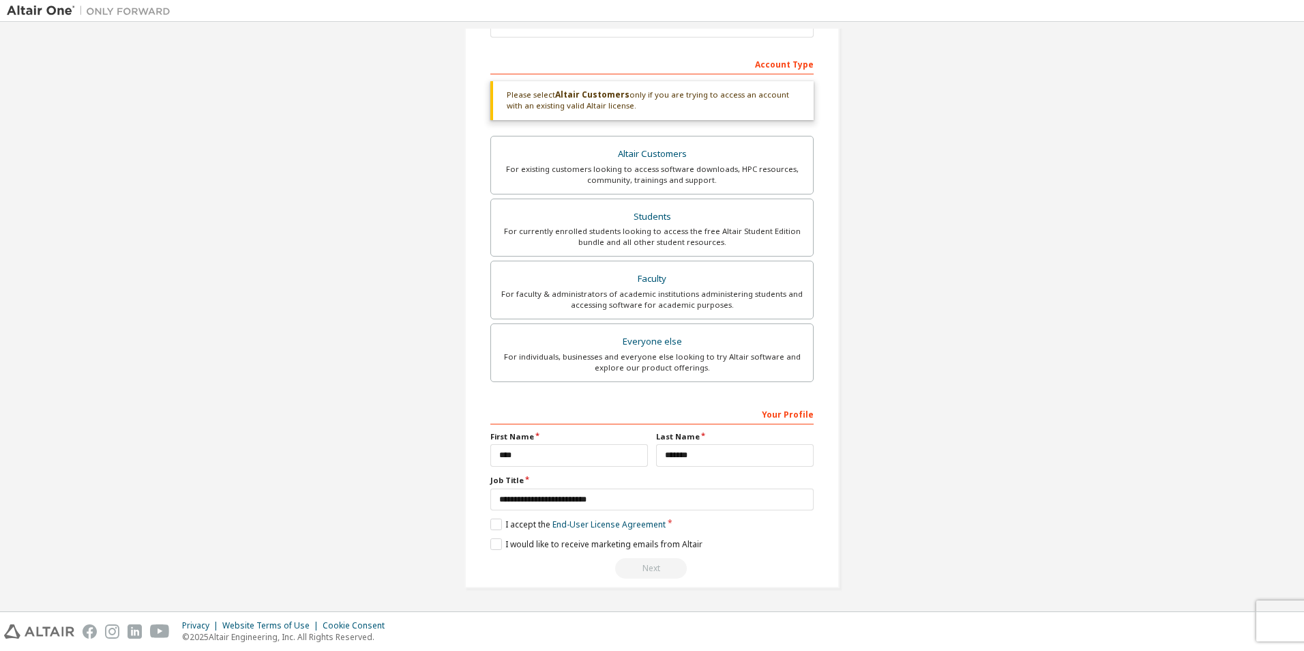
click at [640, 587] on div "Create an Altair One Account For Free Trials, Licenses, Downloads, Learning & D…" at bounding box center [651, 220] width 375 height 736
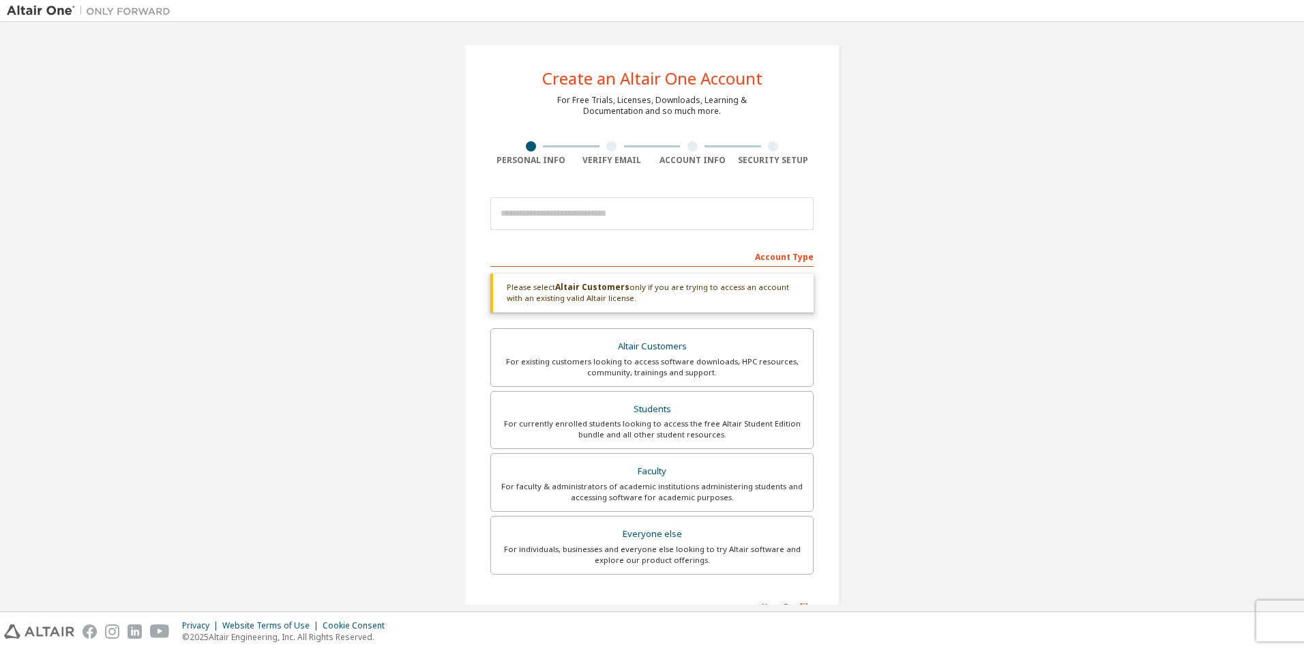
scroll to position [0, 0]
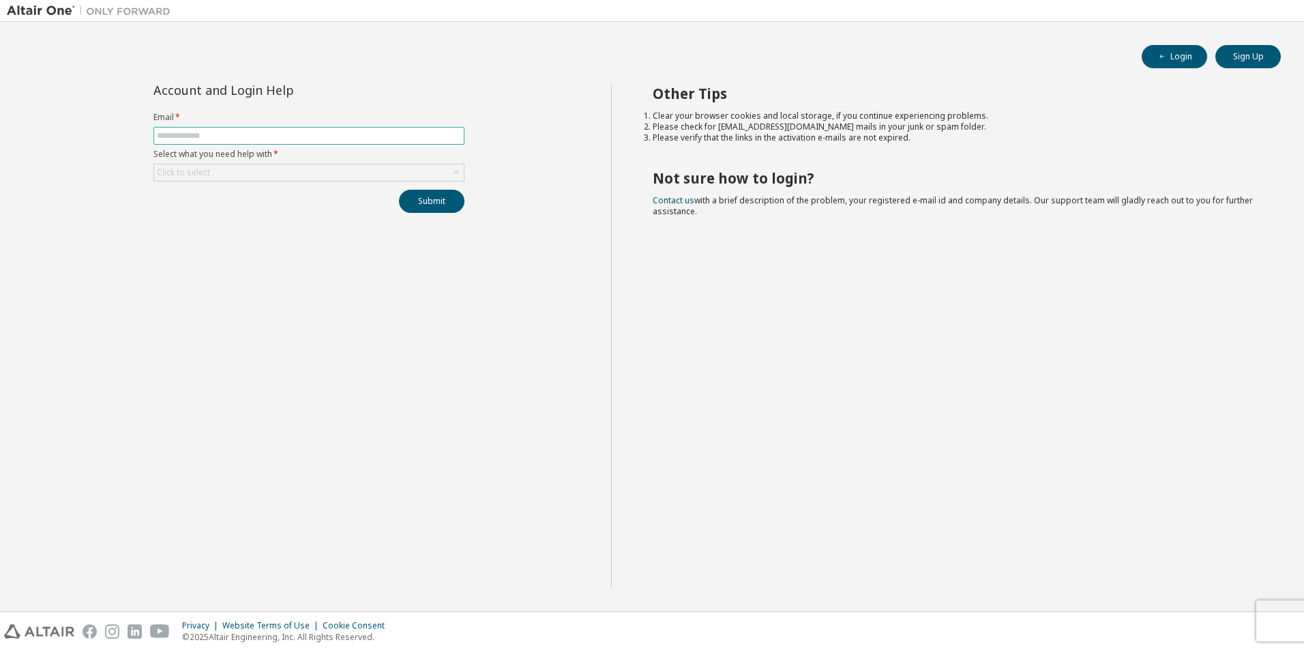
click at [351, 130] on span at bounding box center [308, 136] width 311 height 18
click at [351, 137] on input "text" at bounding box center [309, 135] width 304 height 11
type input "**********"
click at [337, 172] on div "Click to select" at bounding box center [309, 172] width 310 height 16
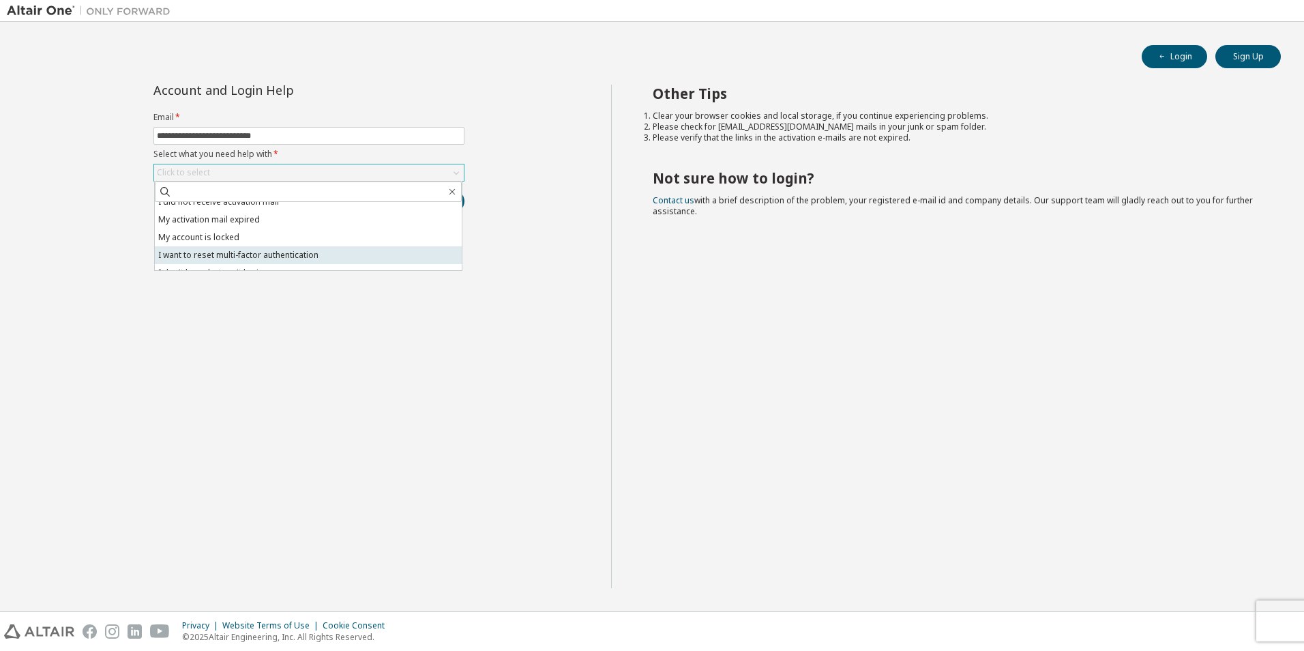
scroll to position [38, 0]
click at [293, 255] on li "I don't know but can't login" at bounding box center [308, 261] width 307 height 18
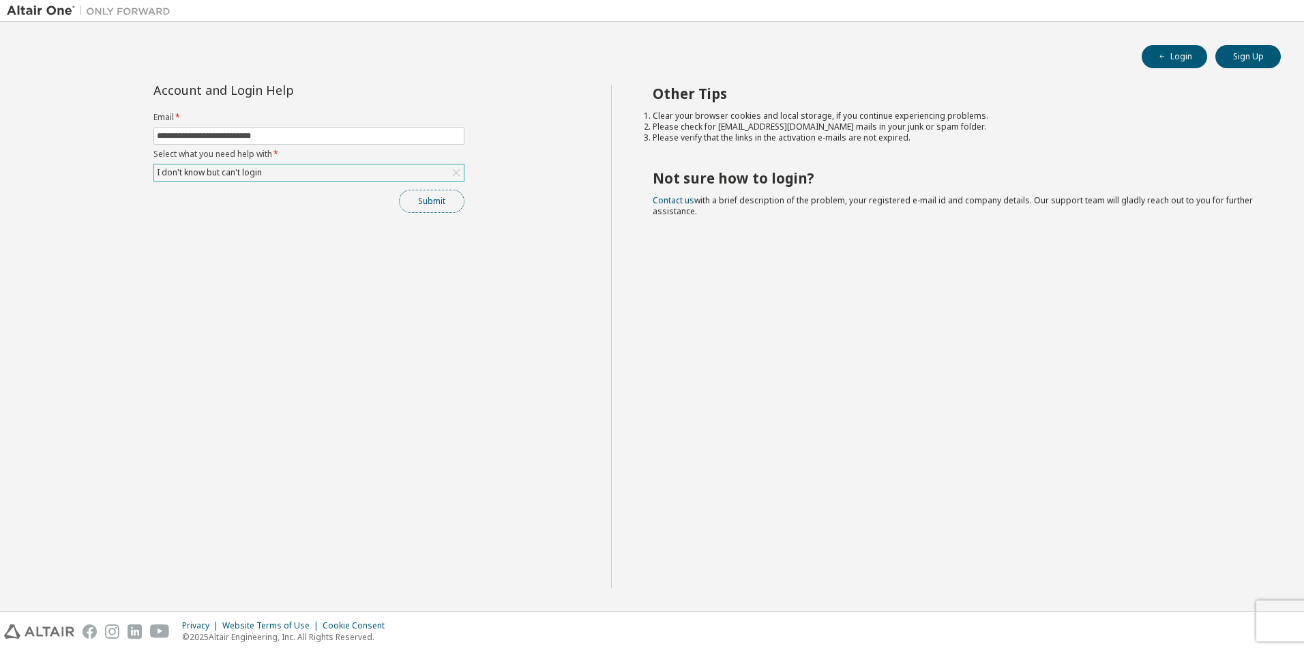
click at [417, 205] on button "Submit" at bounding box center [431, 201] width 65 height 23
